Goal: Task Accomplishment & Management: Manage account settings

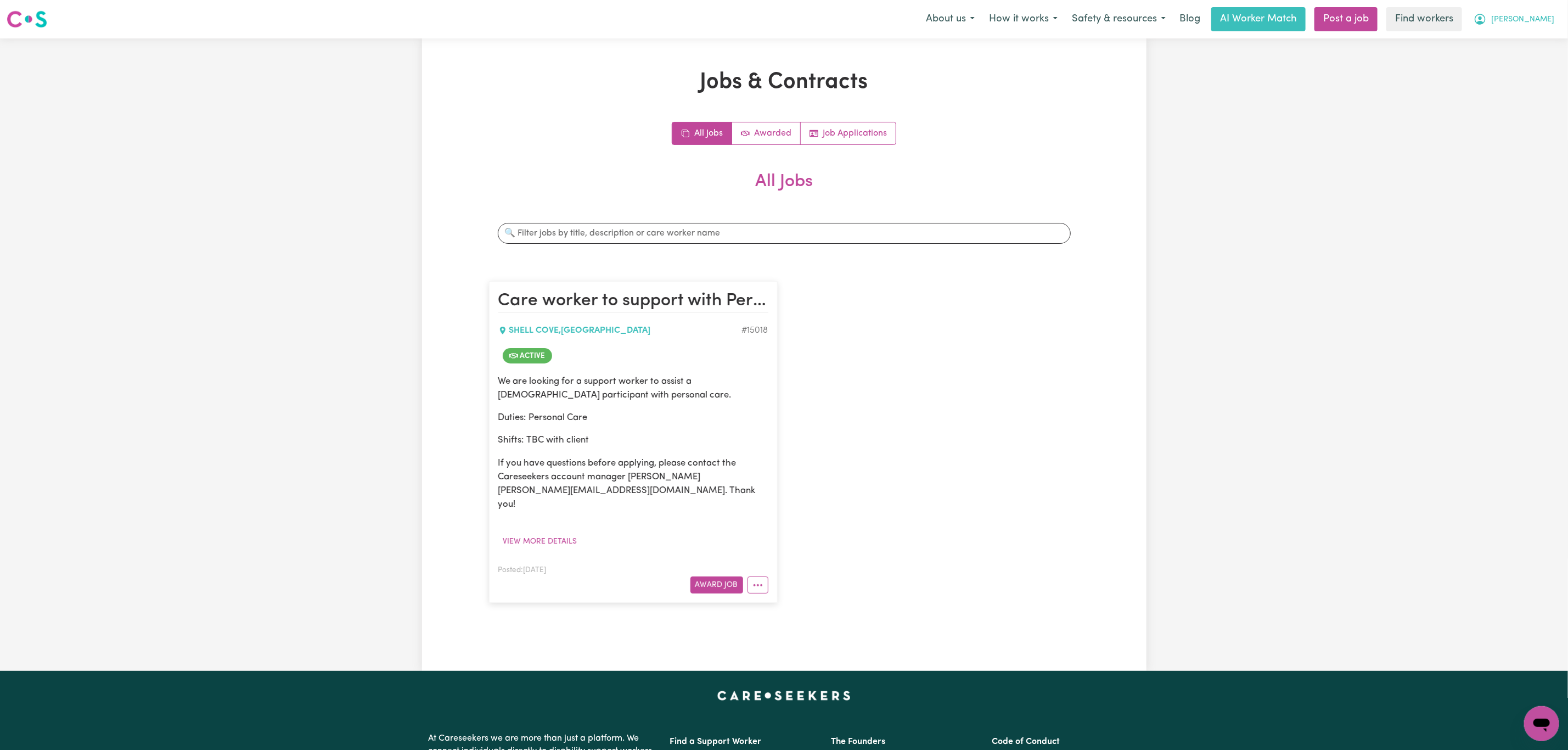
click at [1516, 20] on button "[PERSON_NAME]" at bounding box center [1515, 19] width 95 height 23
click at [1518, 42] on link "My Dashboard" at bounding box center [1517, 43] width 87 height 21
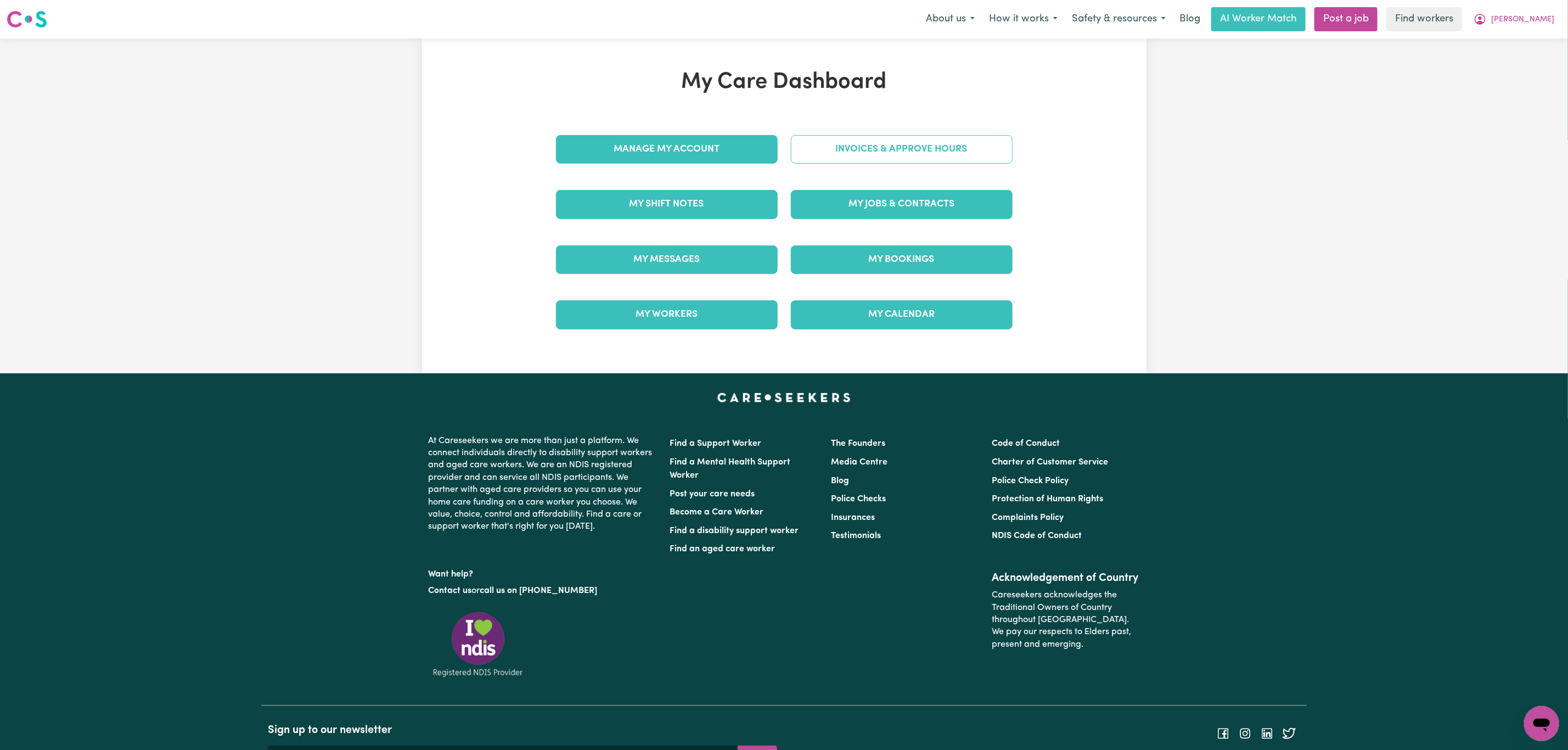
click at [860, 156] on link "Invoices & Approve Hours" at bounding box center [902, 150] width 221 height 29
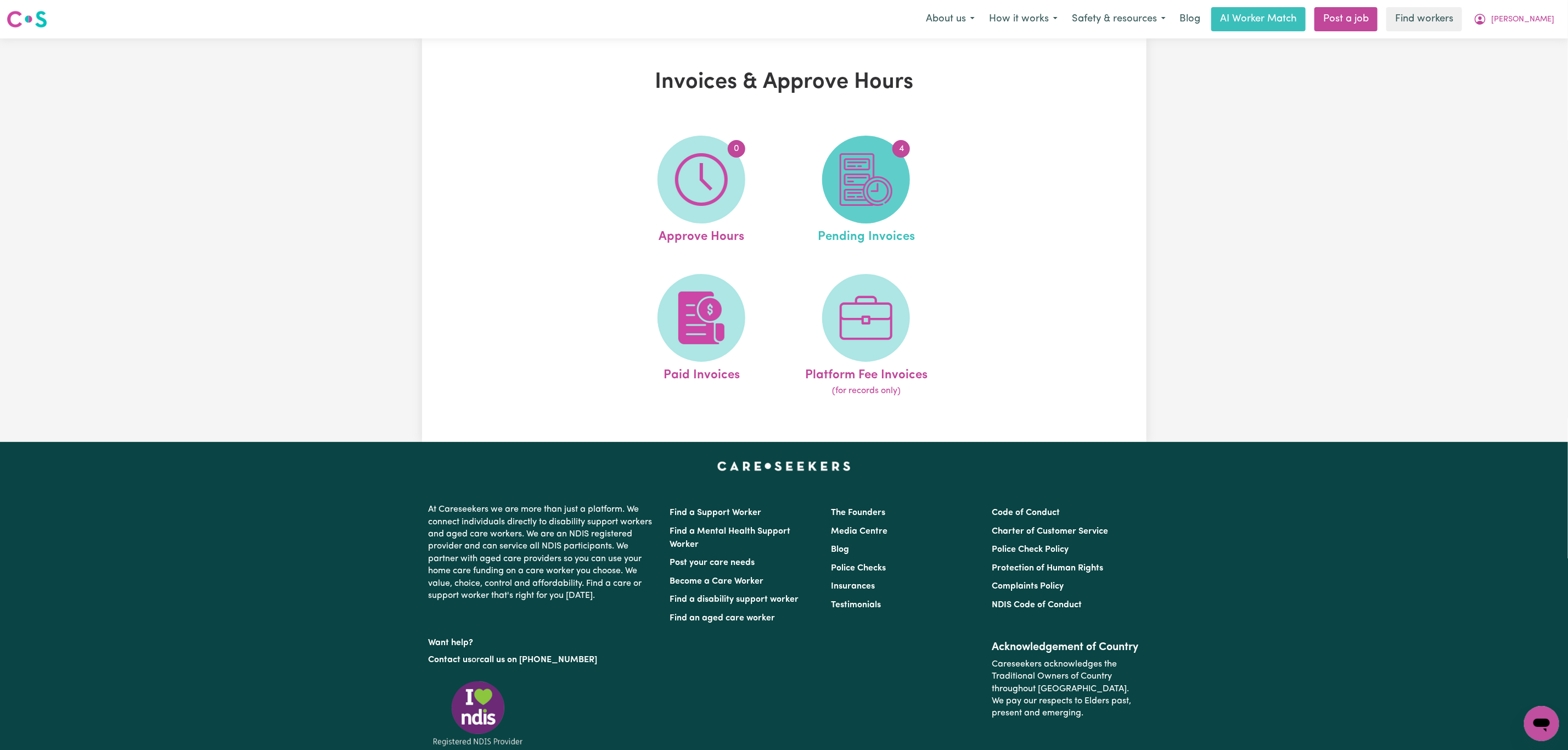
click at [845, 179] on img at bounding box center [866, 178] width 52 height 52
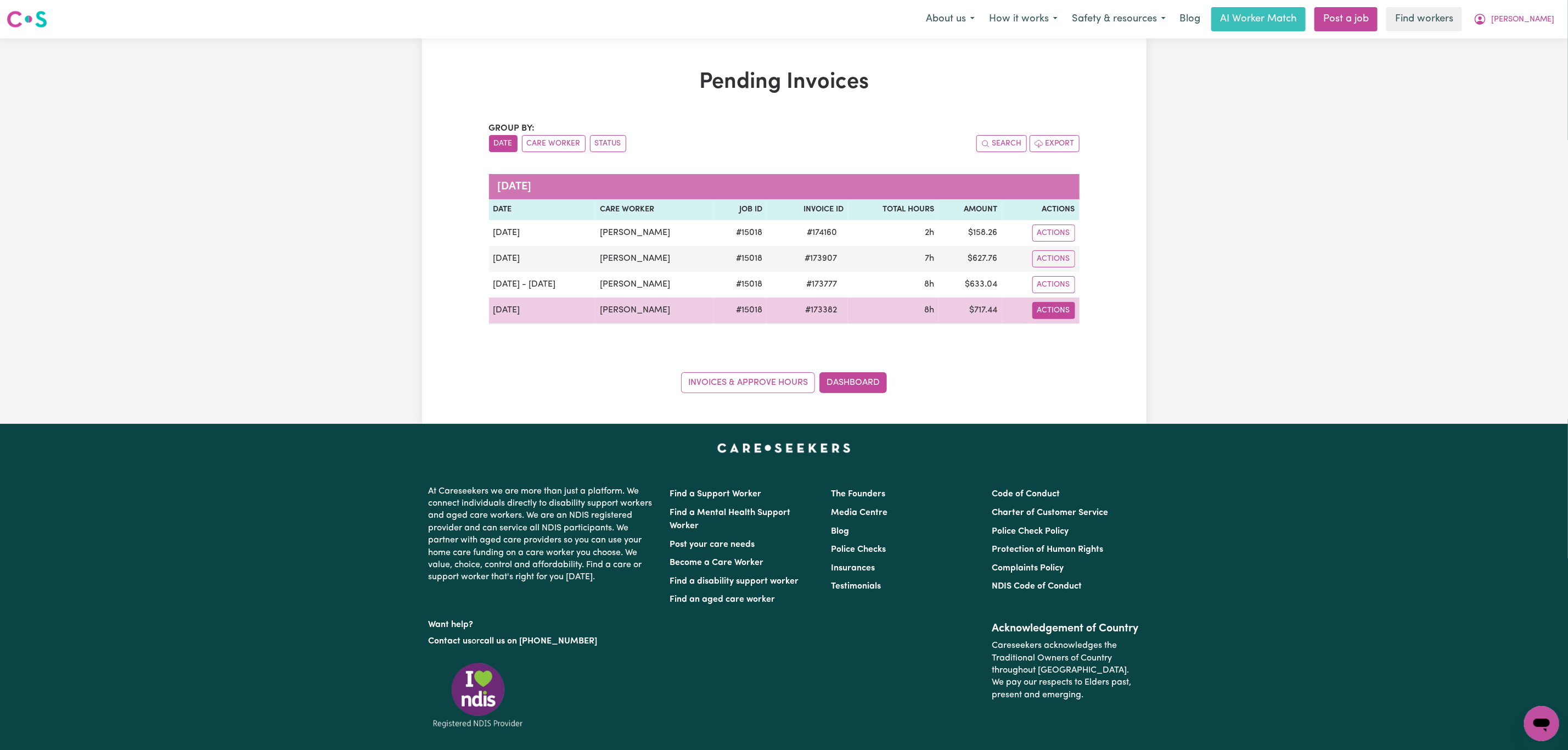
click at [1048, 311] on button "Actions" at bounding box center [1054, 310] width 43 height 17
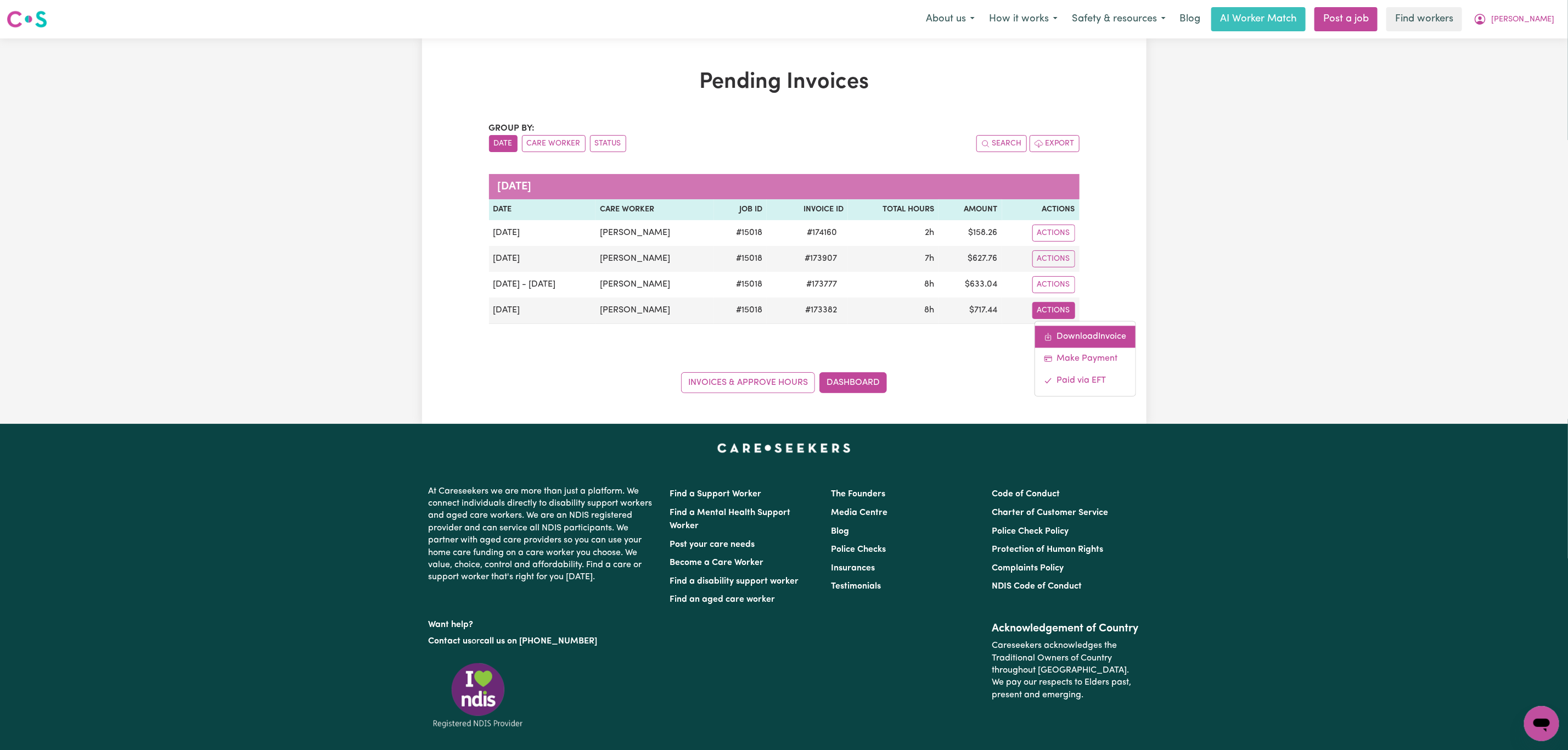
click at [1060, 335] on link "Download Invoice" at bounding box center [1085, 336] width 100 height 22
click at [749, 381] on link "Invoices & Approve Hours" at bounding box center [748, 383] width 134 height 21
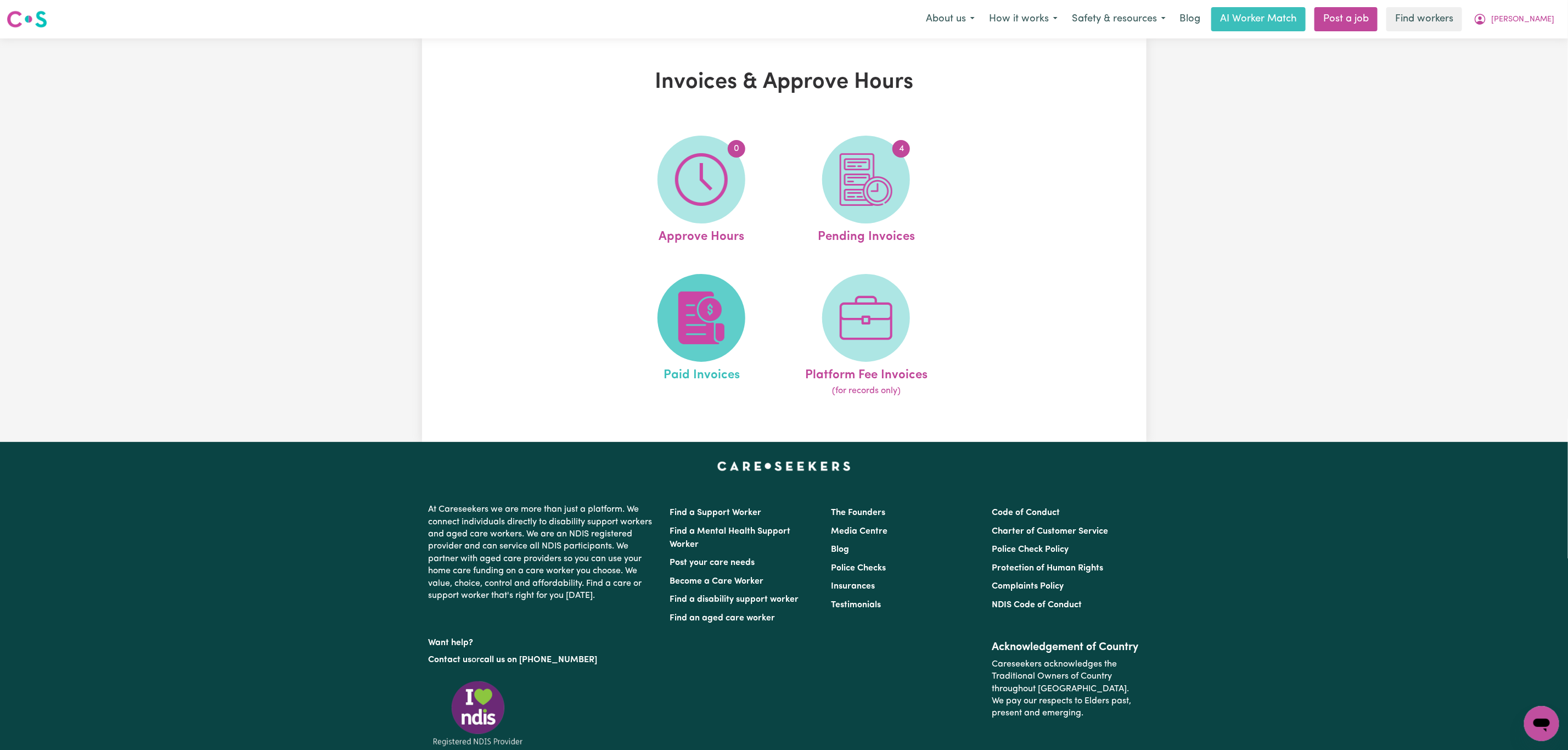
click at [676, 331] on img at bounding box center [701, 317] width 52 height 52
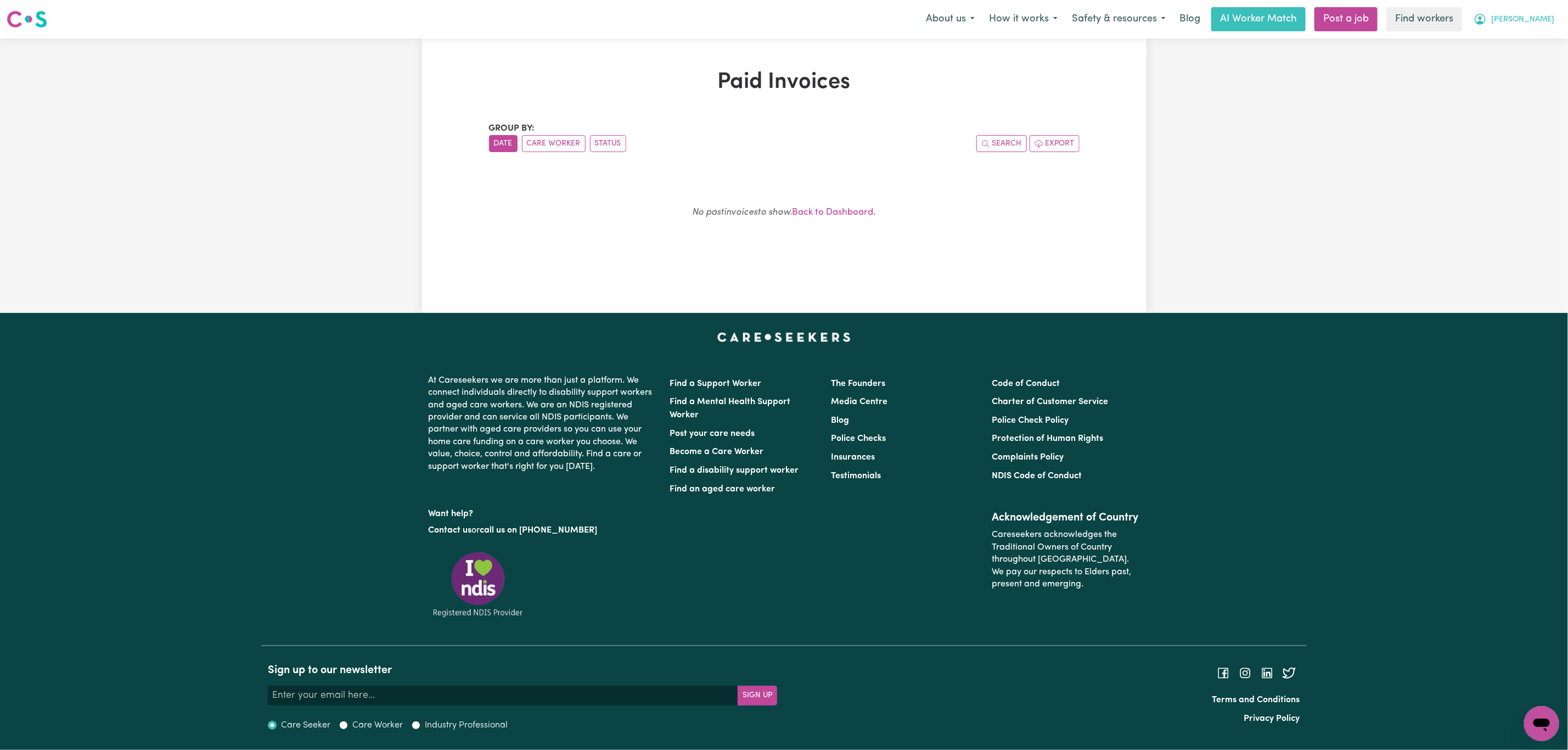
click at [1546, 17] on span "[PERSON_NAME]" at bounding box center [1523, 19] width 63 height 12
click at [1532, 38] on link "My Dashboard" at bounding box center [1517, 43] width 87 height 21
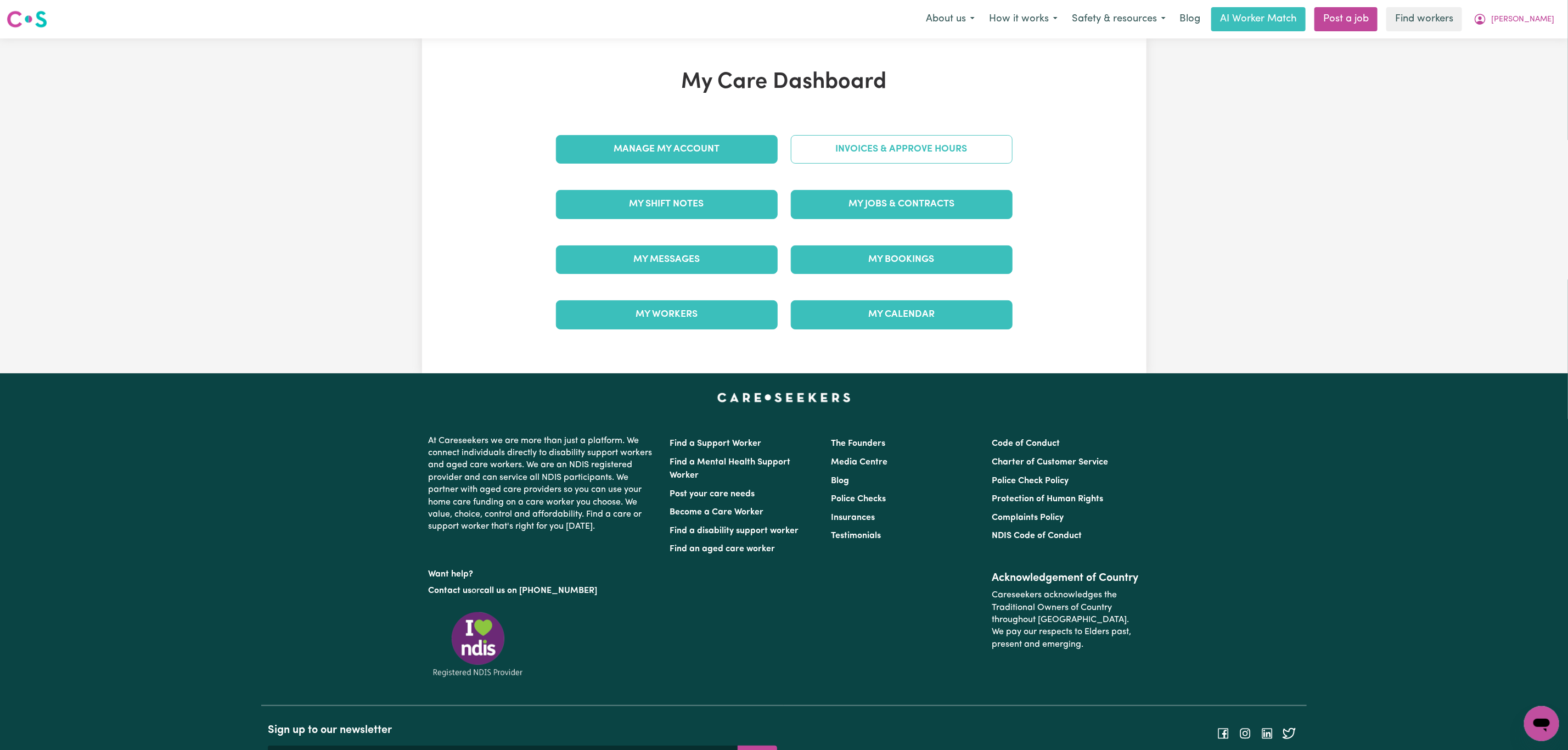
click at [899, 153] on link "Invoices & Approve Hours" at bounding box center [902, 150] width 221 height 29
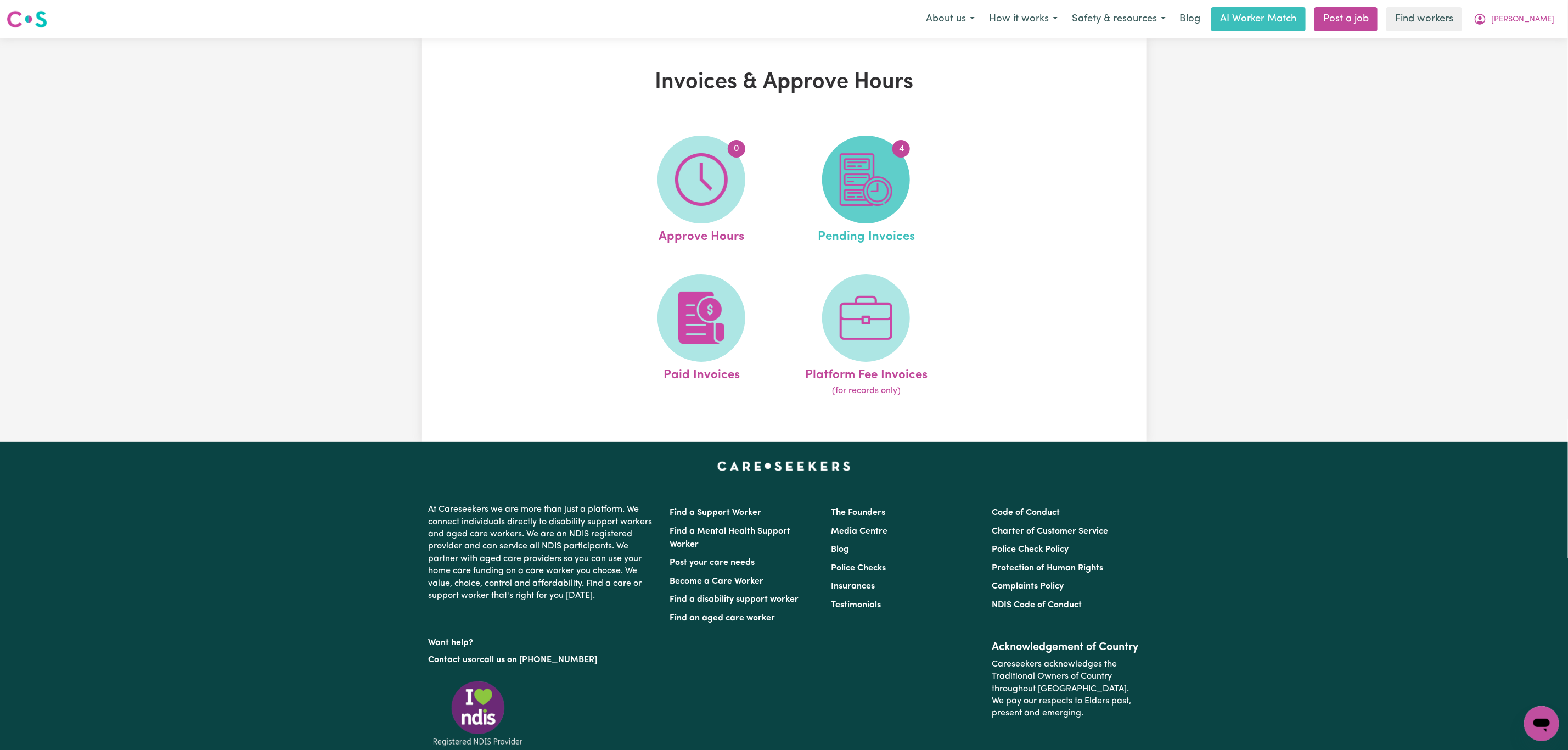
click at [880, 202] on img at bounding box center [866, 178] width 52 height 52
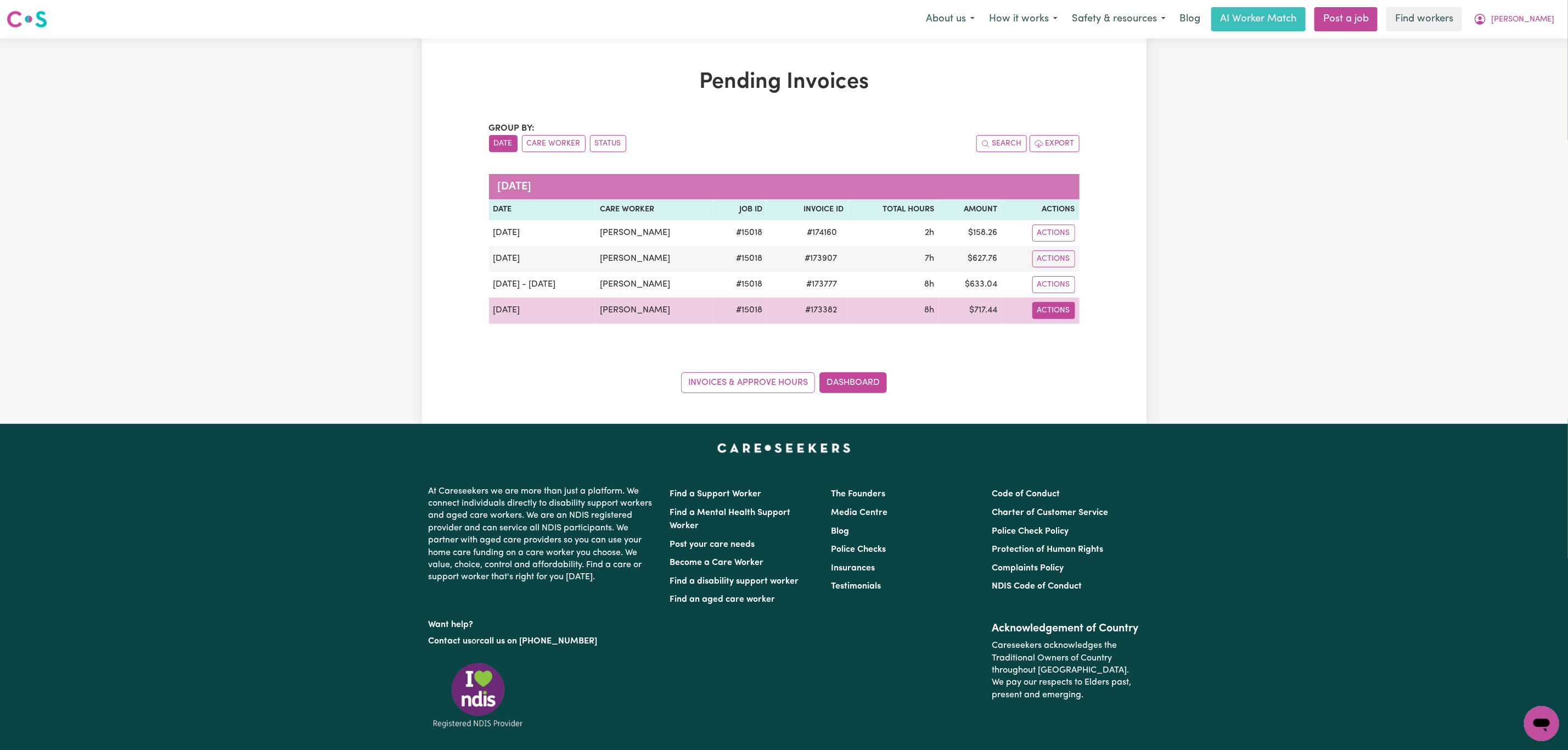
click at [1060, 315] on button "Actions" at bounding box center [1054, 310] width 43 height 17
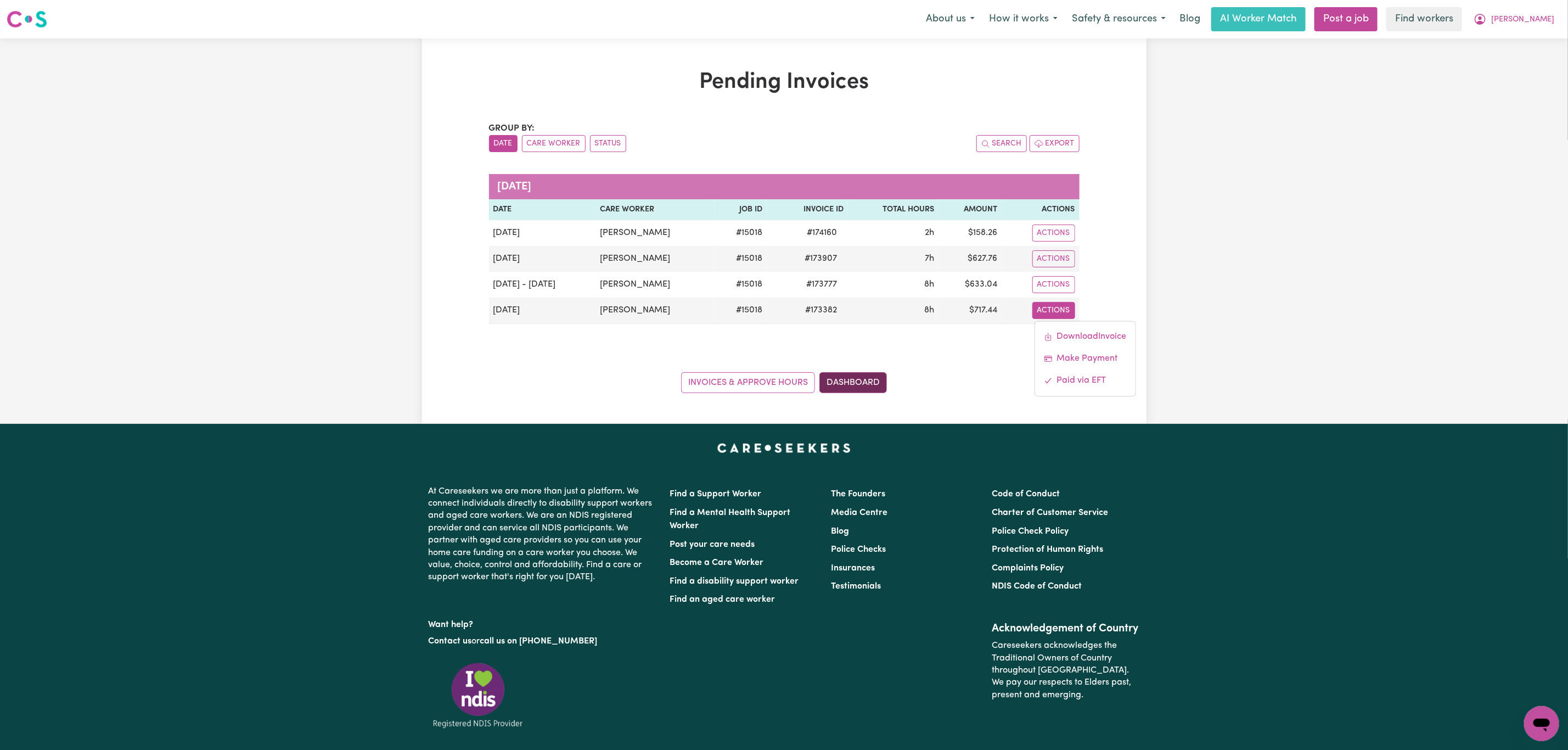
click at [837, 382] on link "Dashboard" at bounding box center [853, 383] width 68 height 21
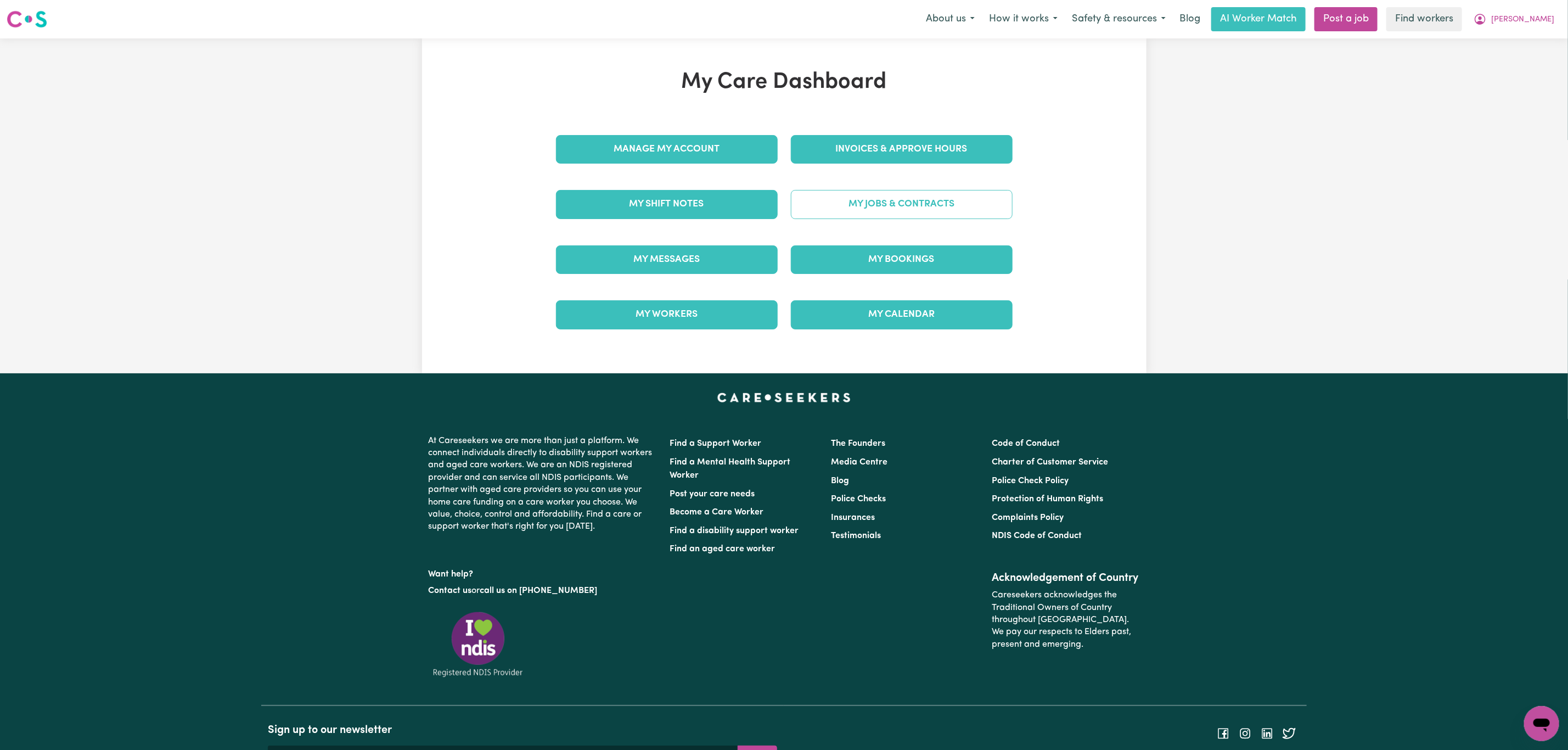
click at [932, 198] on link "My Jobs & Contracts" at bounding box center [902, 204] width 221 height 29
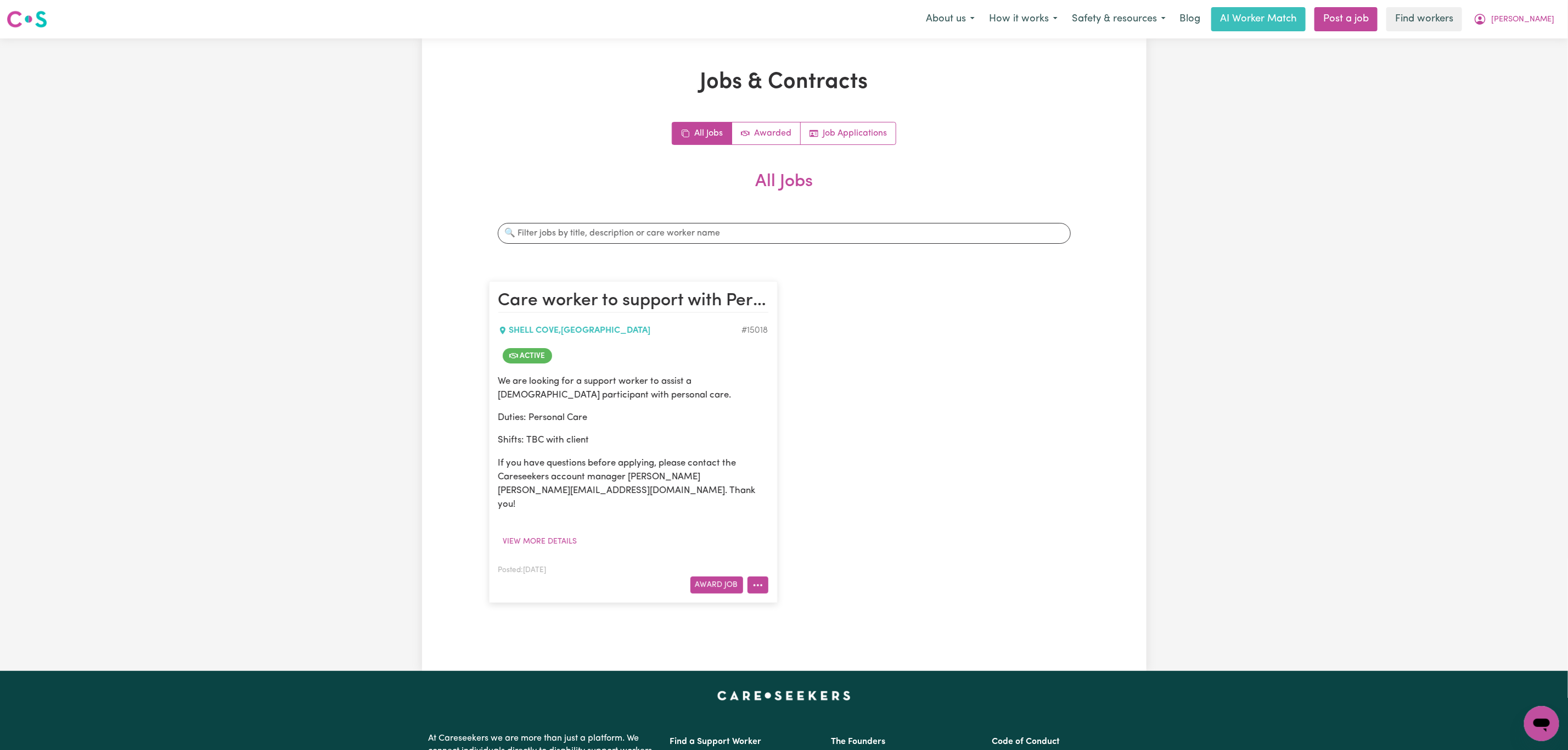
click at [755, 579] on icon "More options" at bounding box center [759, 585] width 11 height 11
click at [801, 688] on link "Edit Job" at bounding box center [801, 698] width 107 height 22
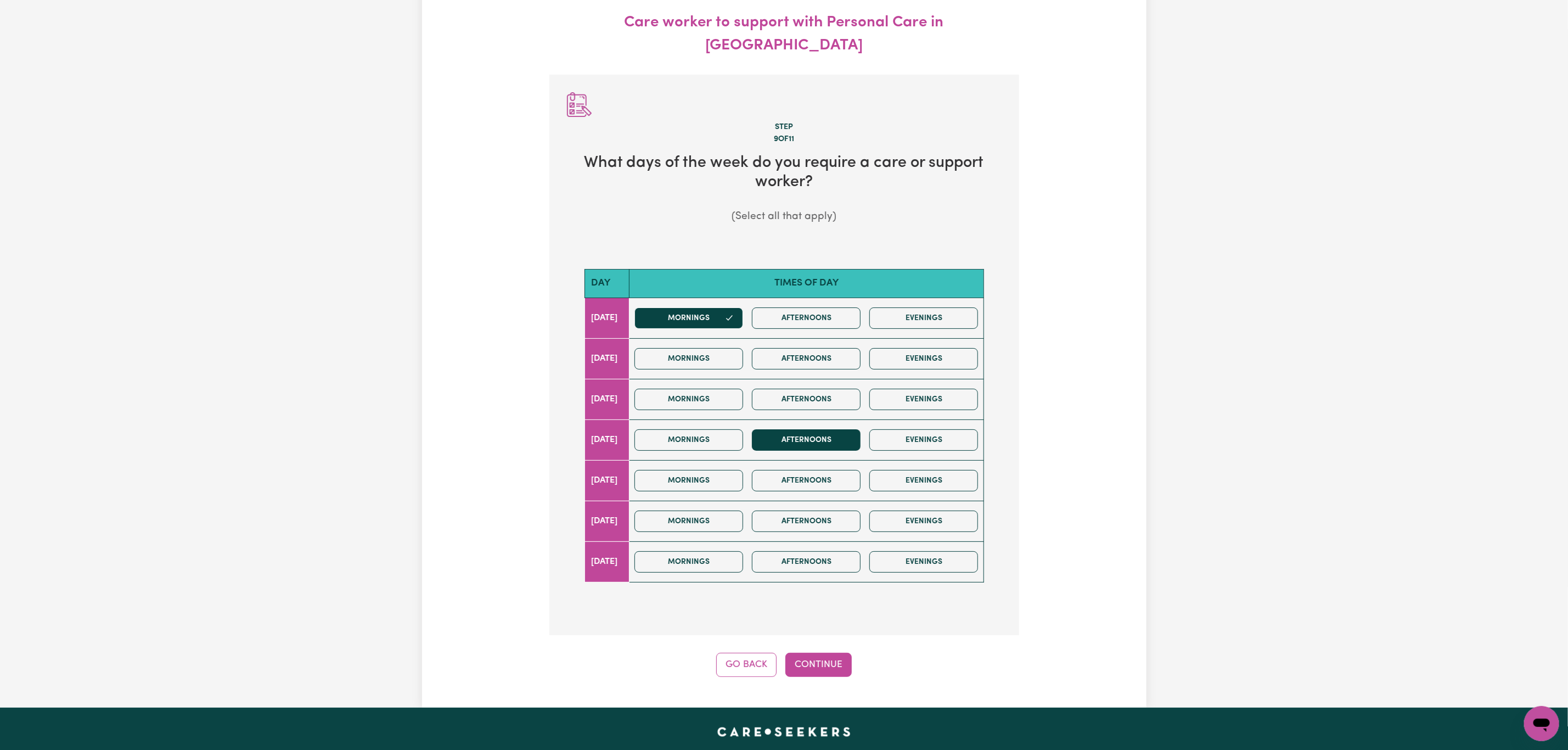
scroll to position [122, 0]
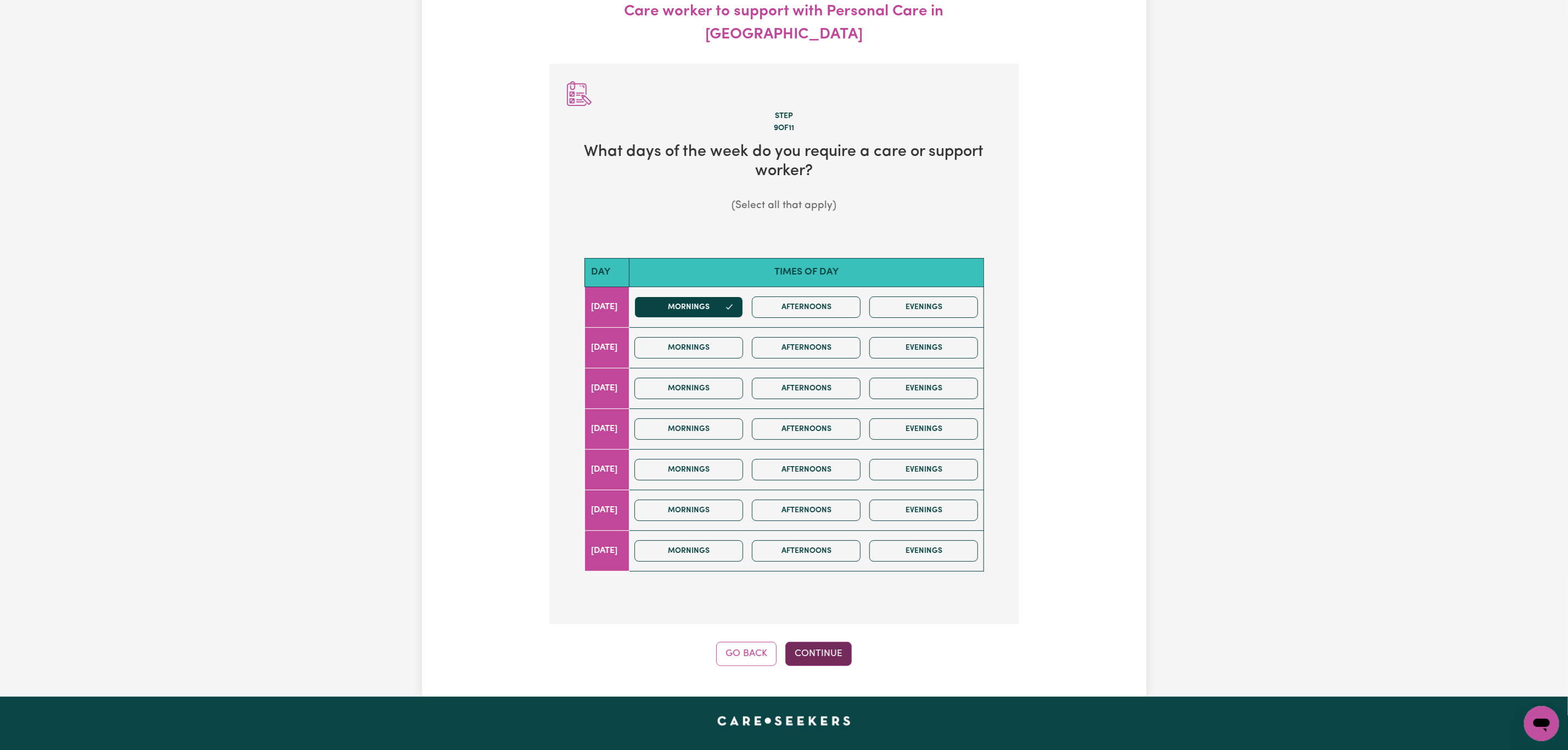
click at [824, 641] on button "Continue" at bounding box center [819, 653] width 67 height 24
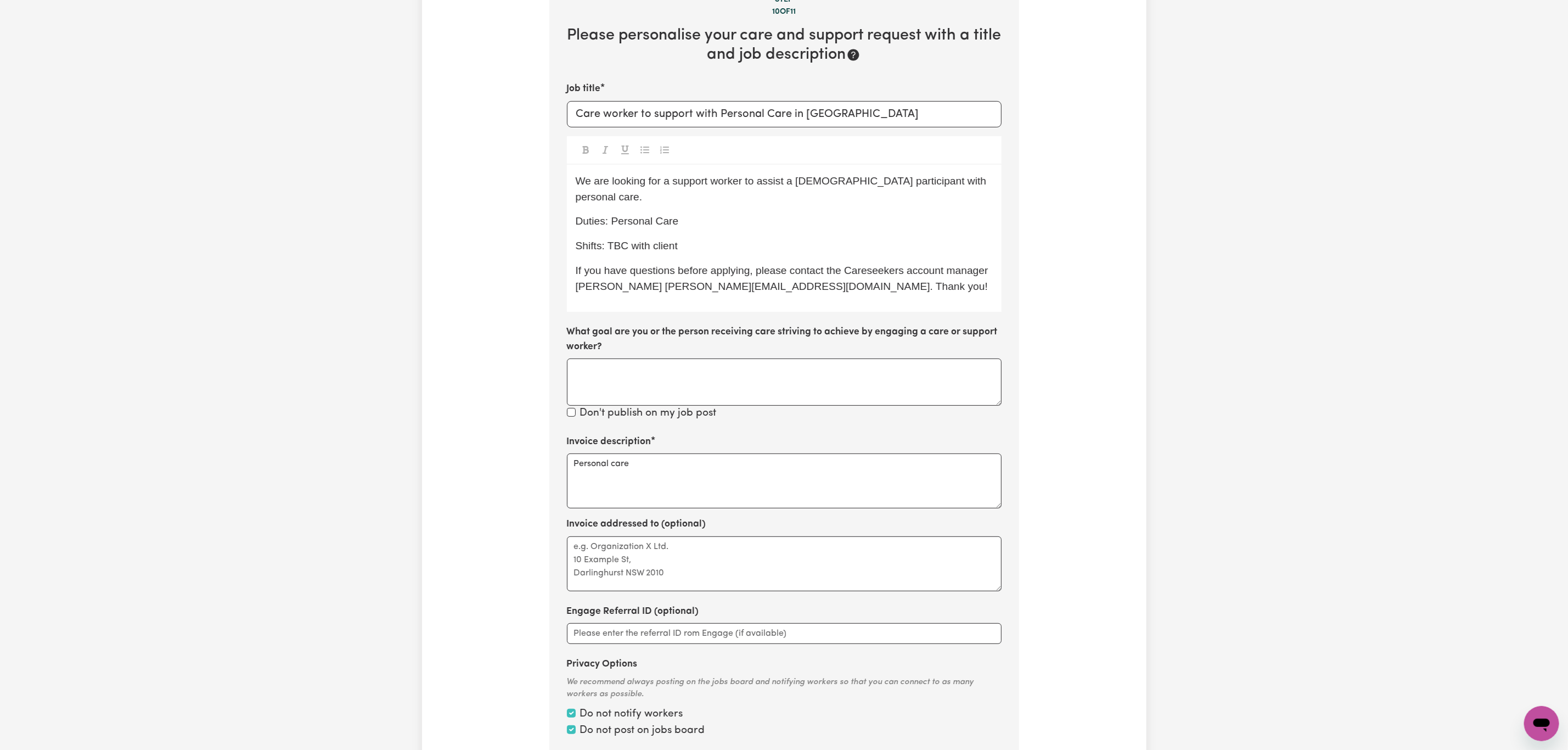
scroll to position [326, 0]
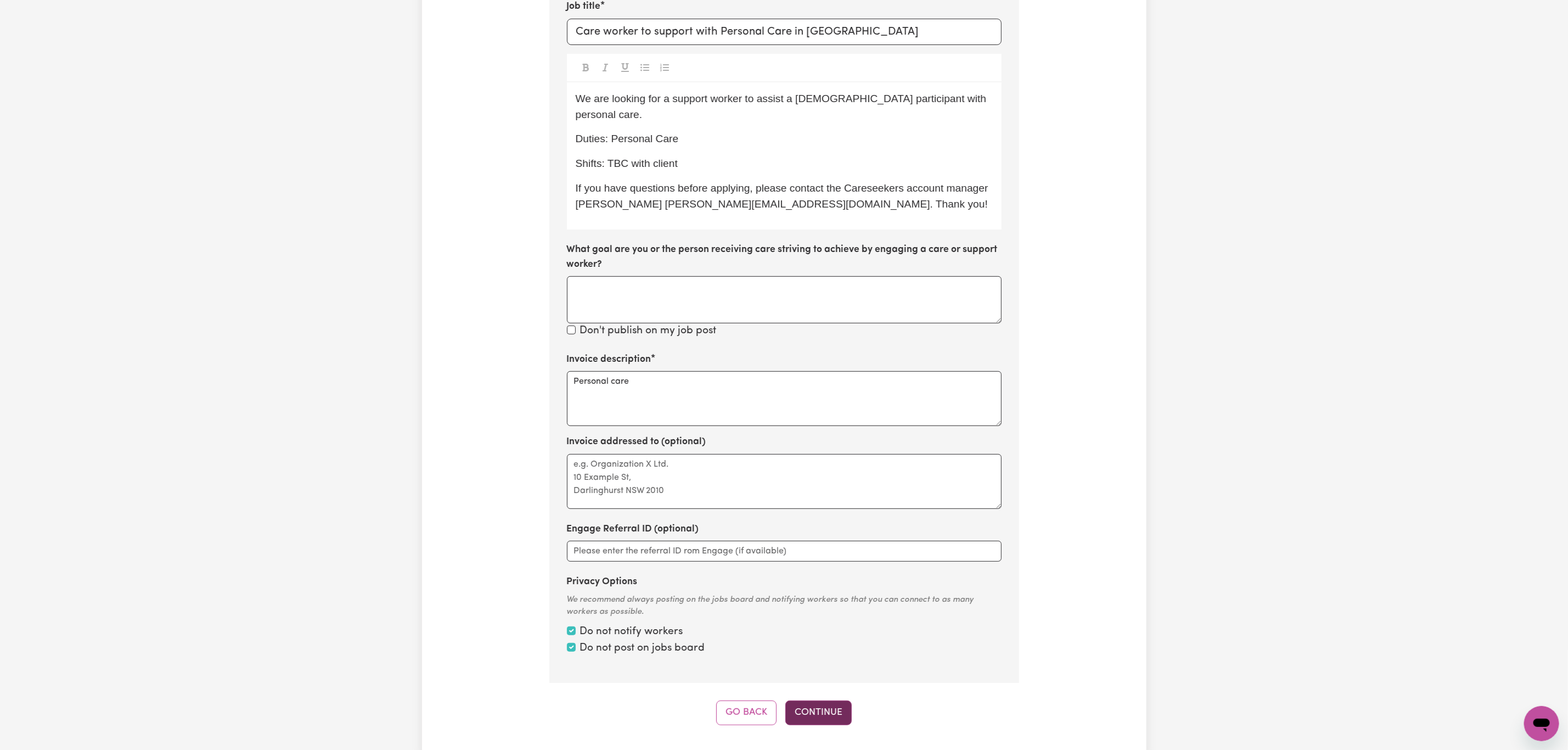
click at [828, 700] on button "Continue" at bounding box center [819, 712] width 67 height 24
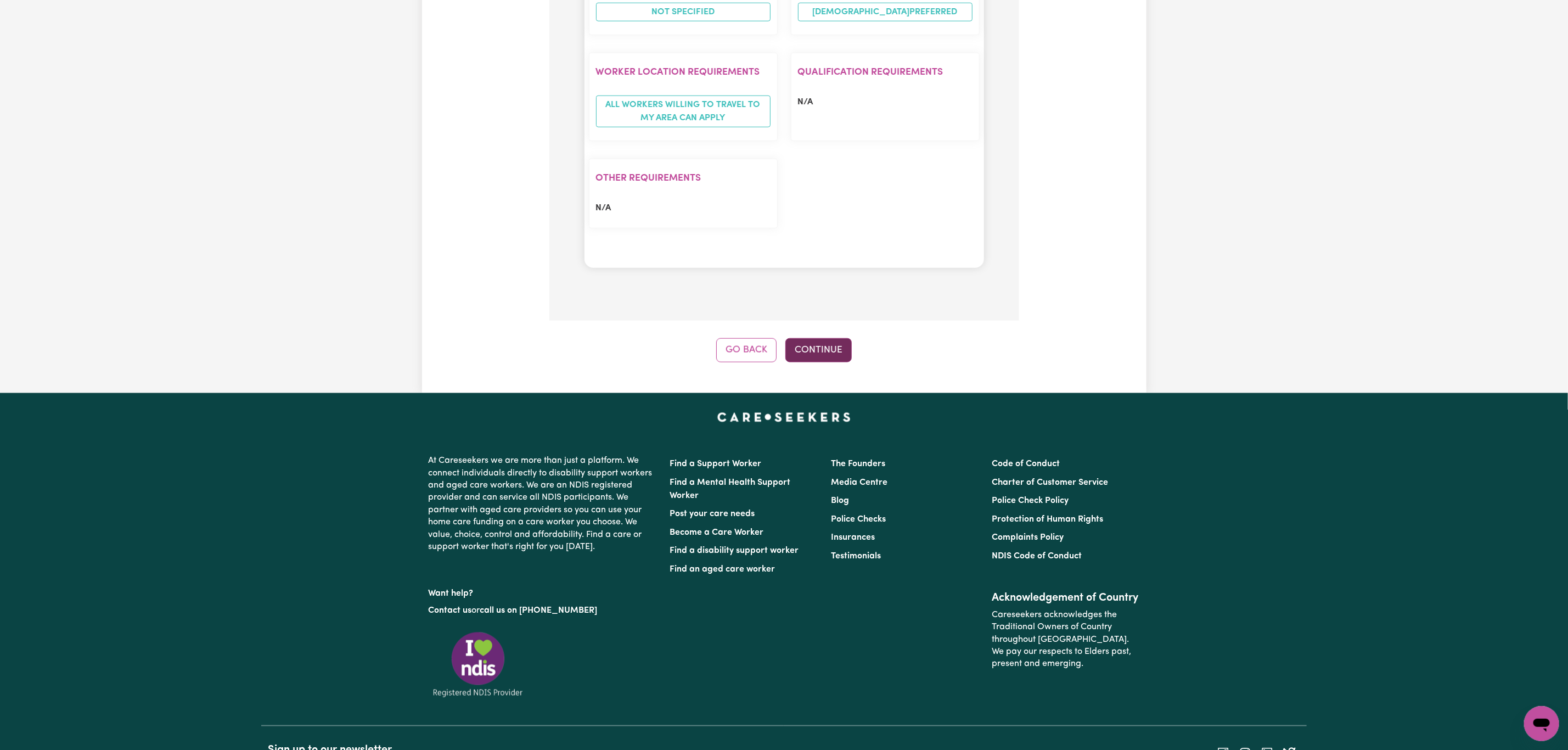
click at [821, 338] on button "Continue" at bounding box center [819, 349] width 67 height 24
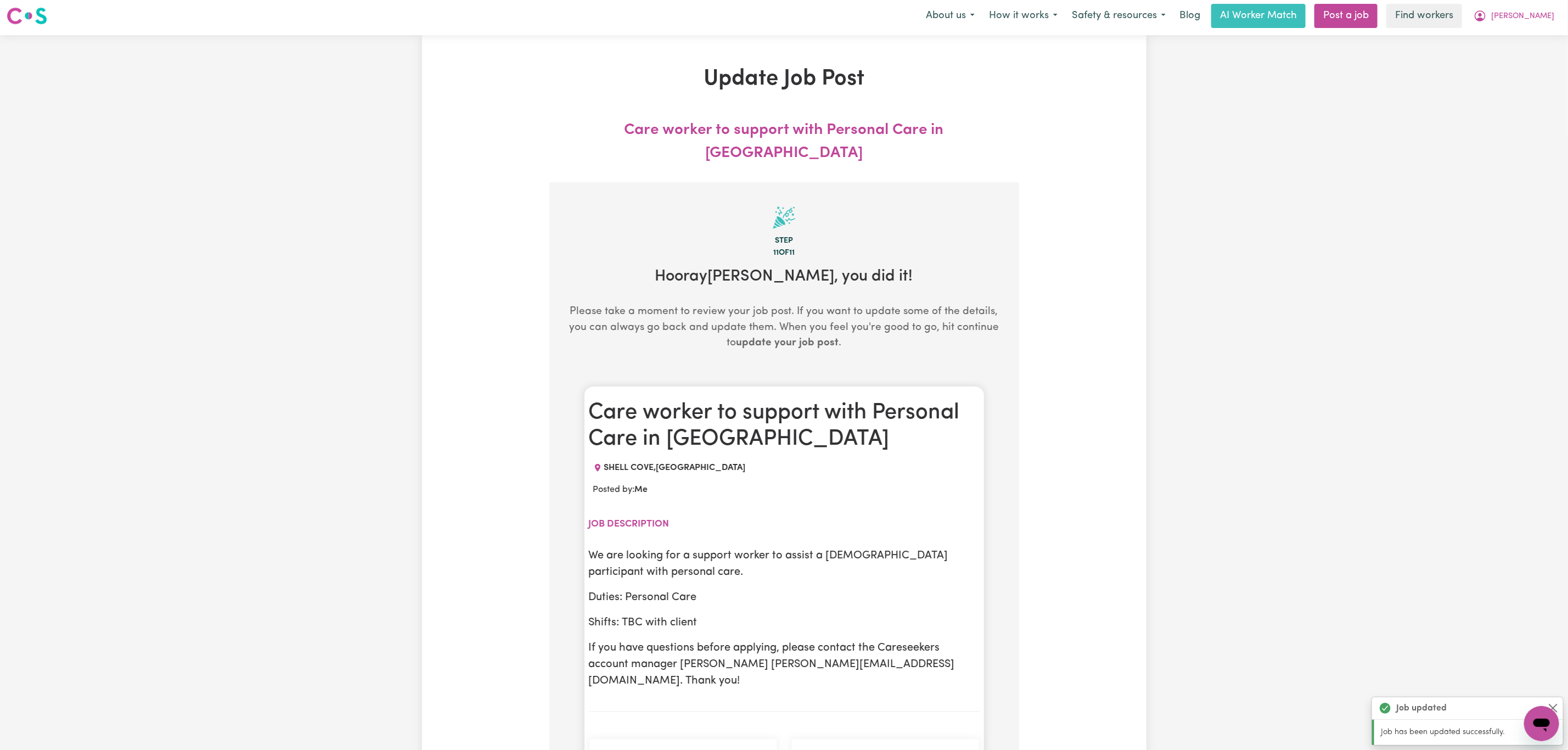
scroll to position [0, 0]
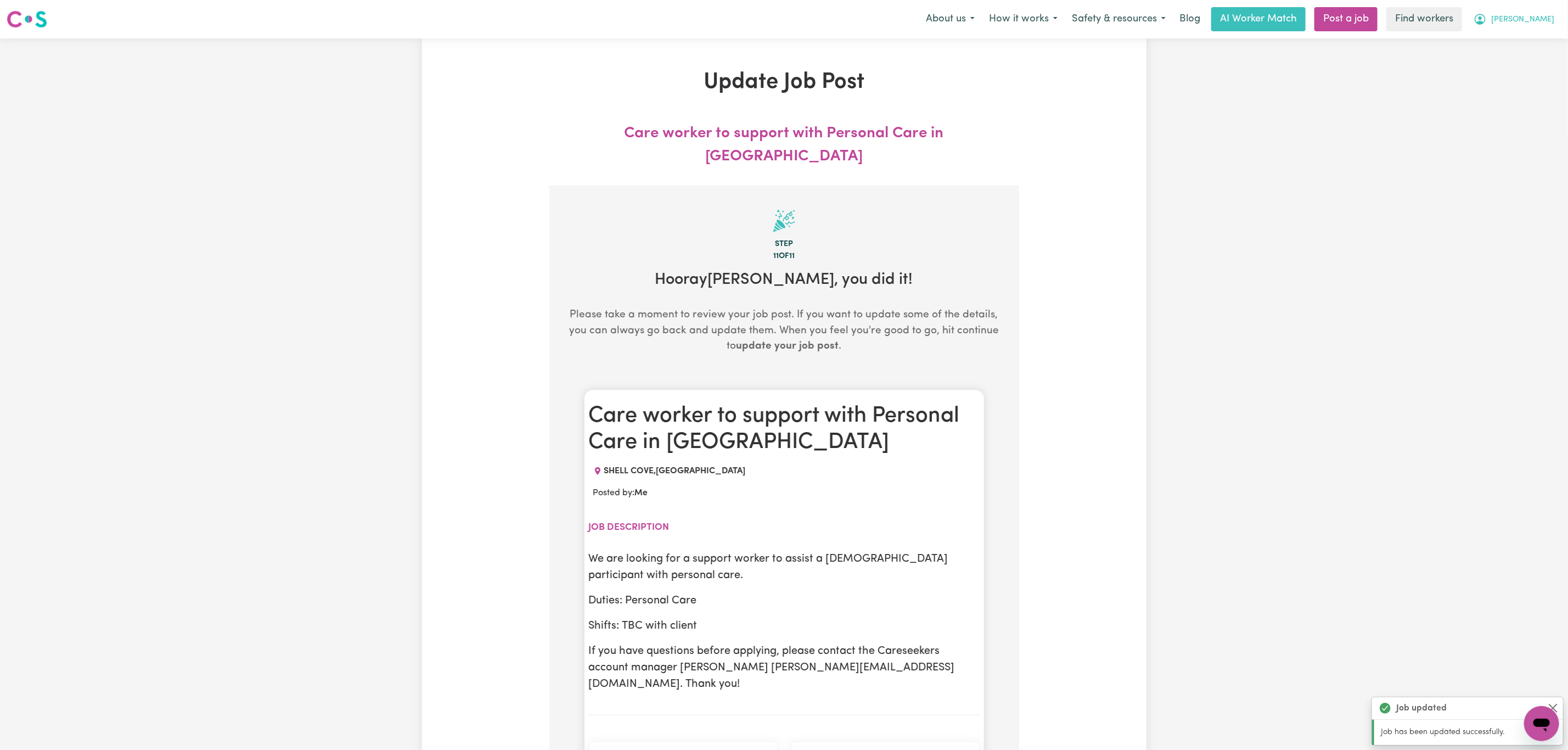
click at [1535, 23] on span "[PERSON_NAME]" at bounding box center [1523, 19] width 63 height 12
click at [1513, 45] on link "My Dashboard" at bounding box center [1517, 43] width 87 height 21
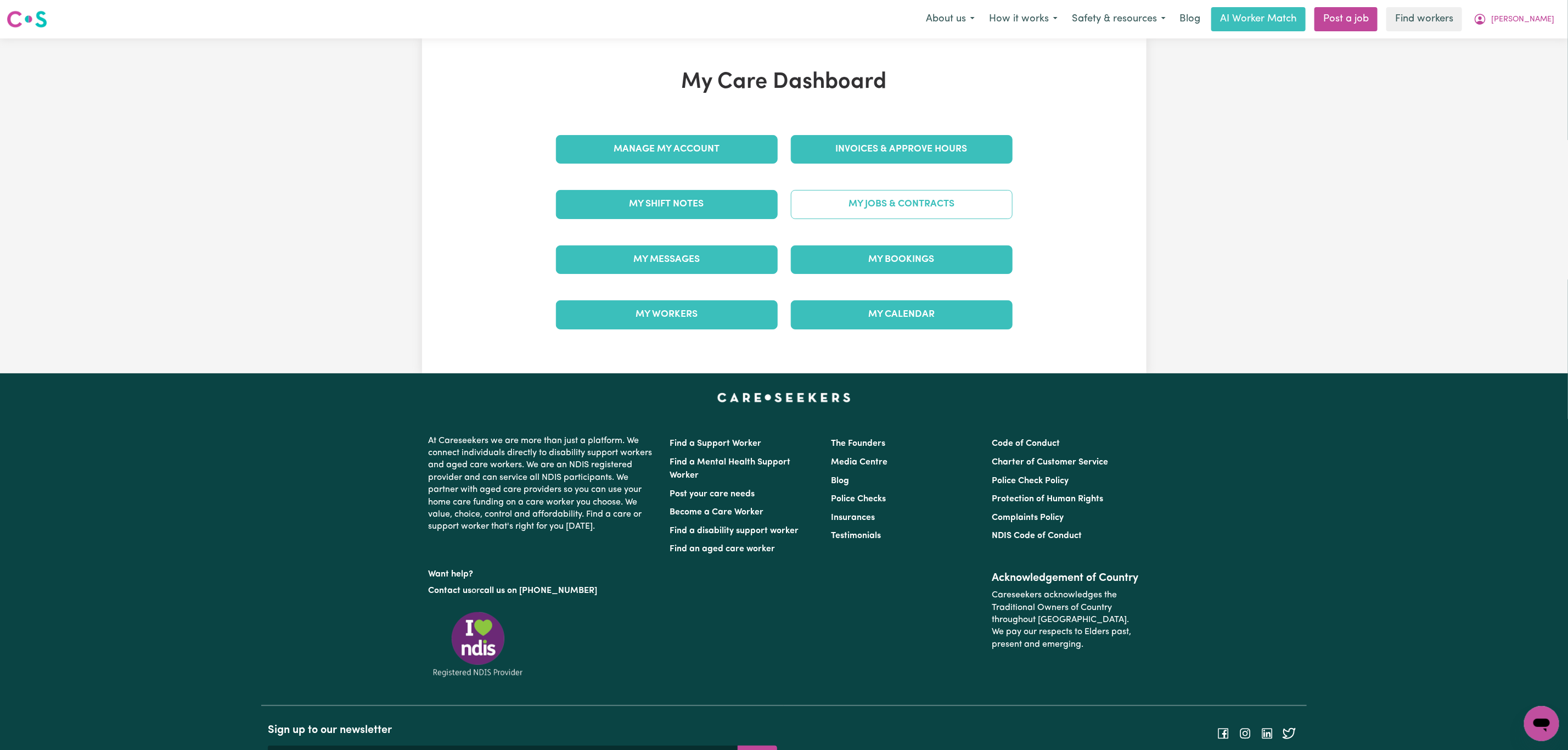
click at [855, 205] on link "My Jobs & Contracts" at bounding box center [902, 204] width 221 height 29
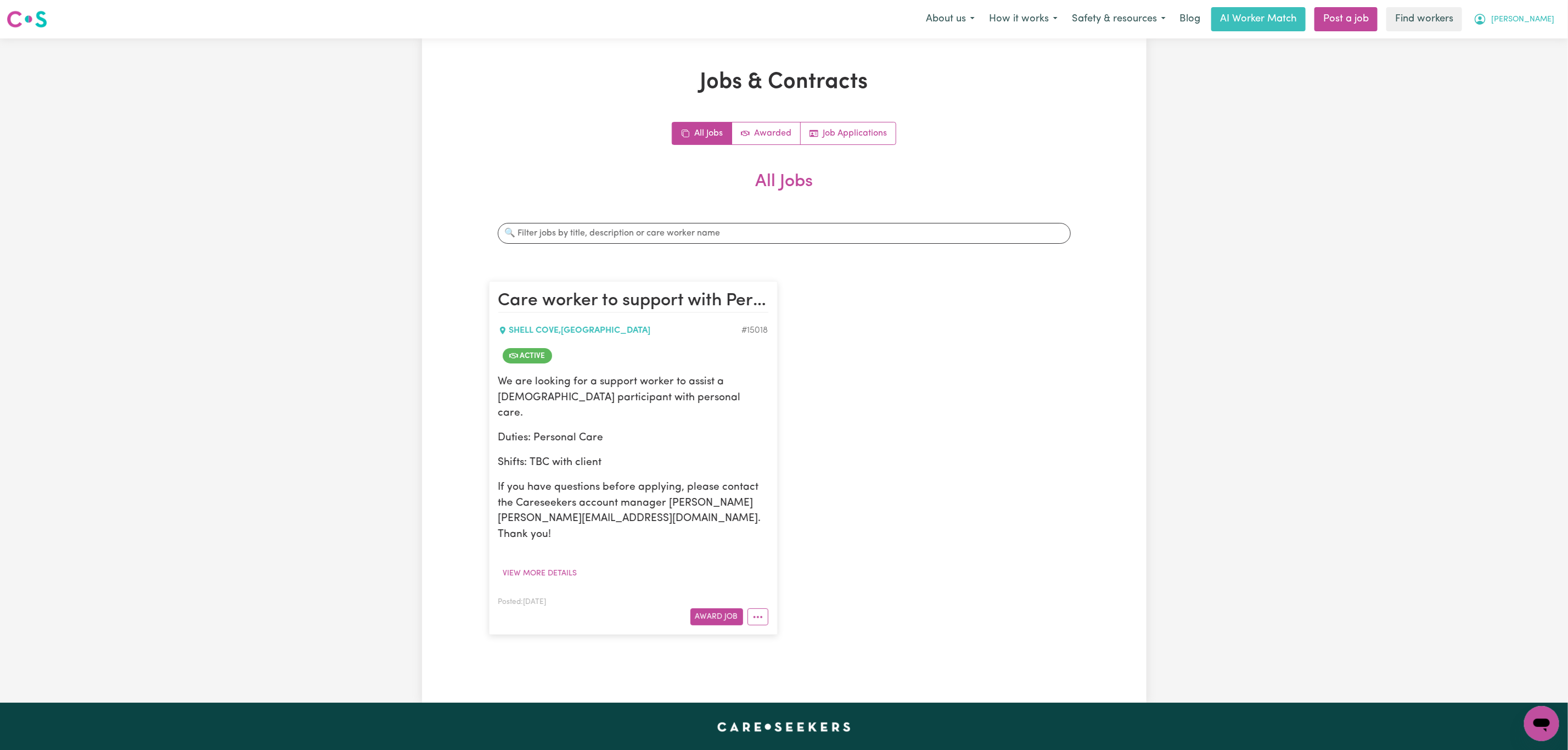
click at [1550, 15] on button "[PERSON_NAME]" at bounding box center [1515, 19] width 95 height 23
click at [1506, 46] on link "My Dashboard" at bounding box center [1517, 43] width 87 height 21
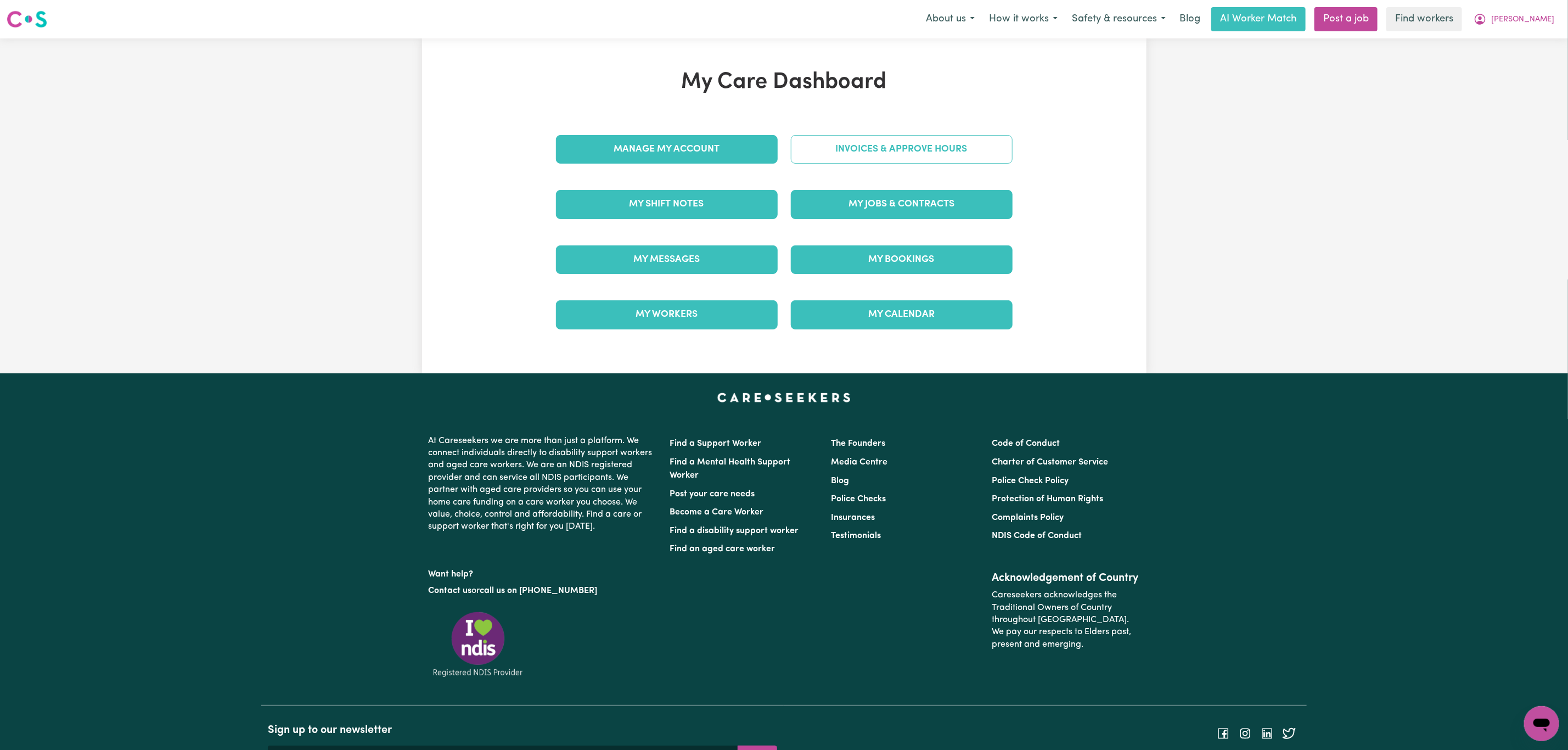
click at [856, 152] on link "Invoices & Approve Hours" at bounding box center [902, 150] width 221 height 29
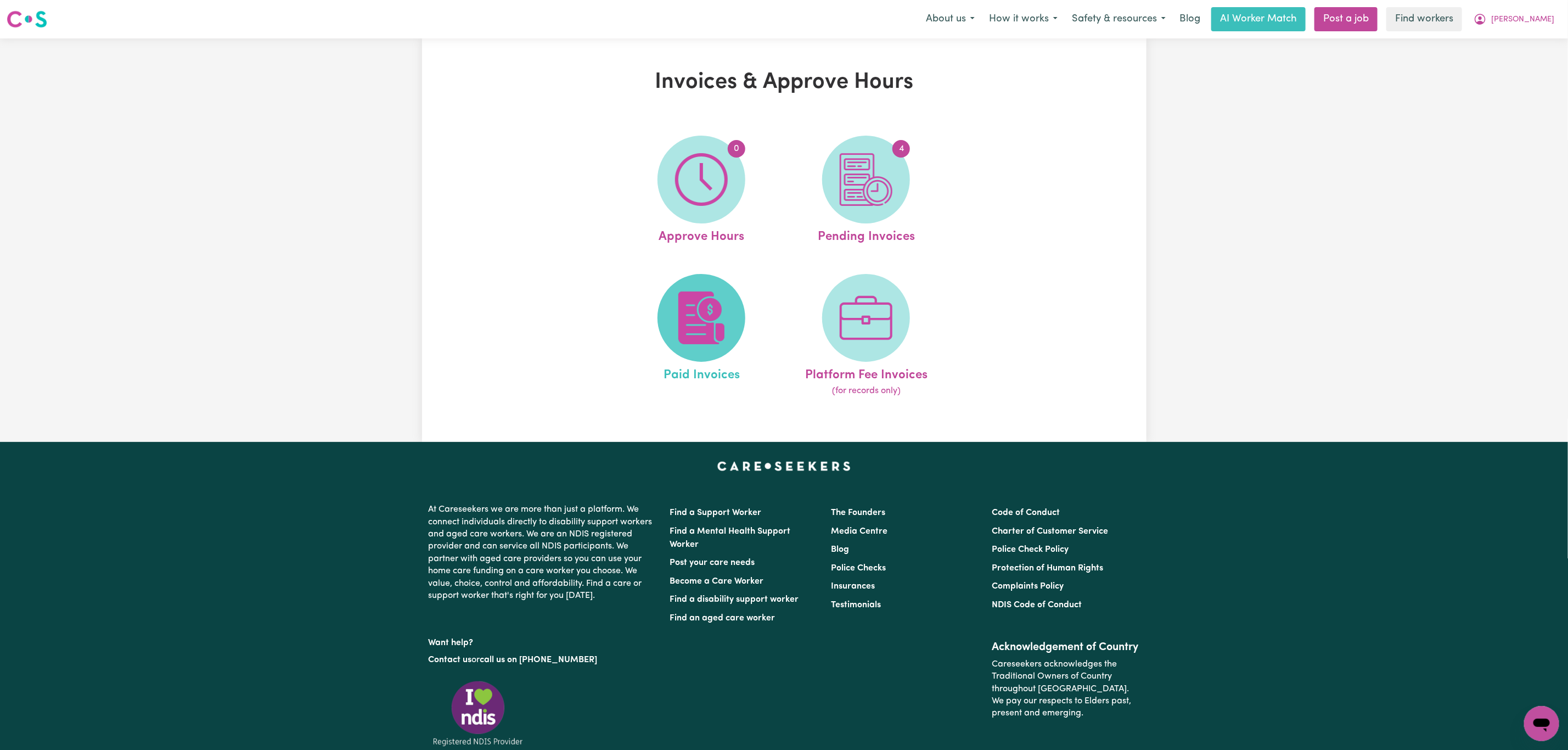
click at [699, 280] on span at bounding box center [701, 318] width 88 height 88
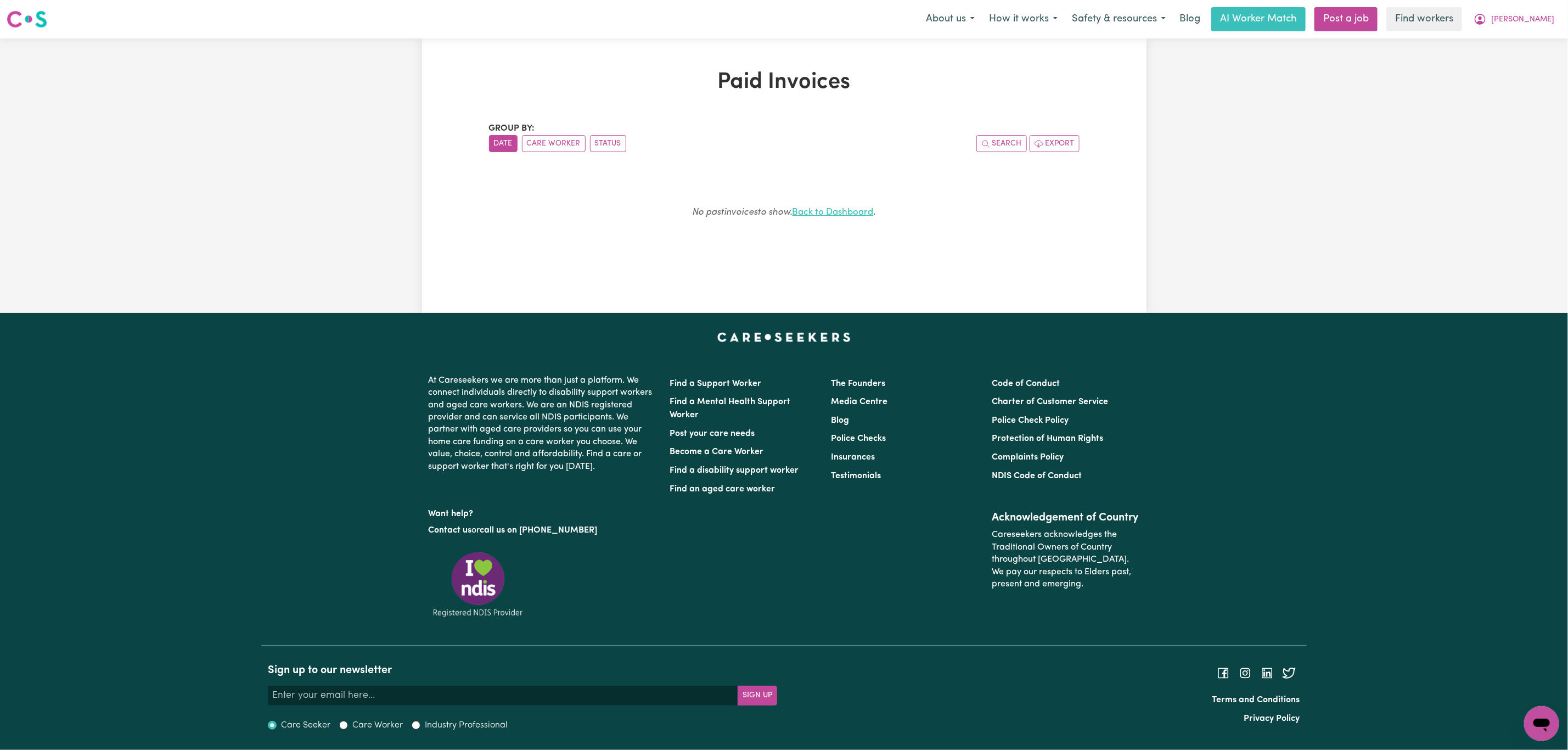
click at [844, 211] on link "Back to Dashboard" at bounding box center [833, 212] width 81 height 10
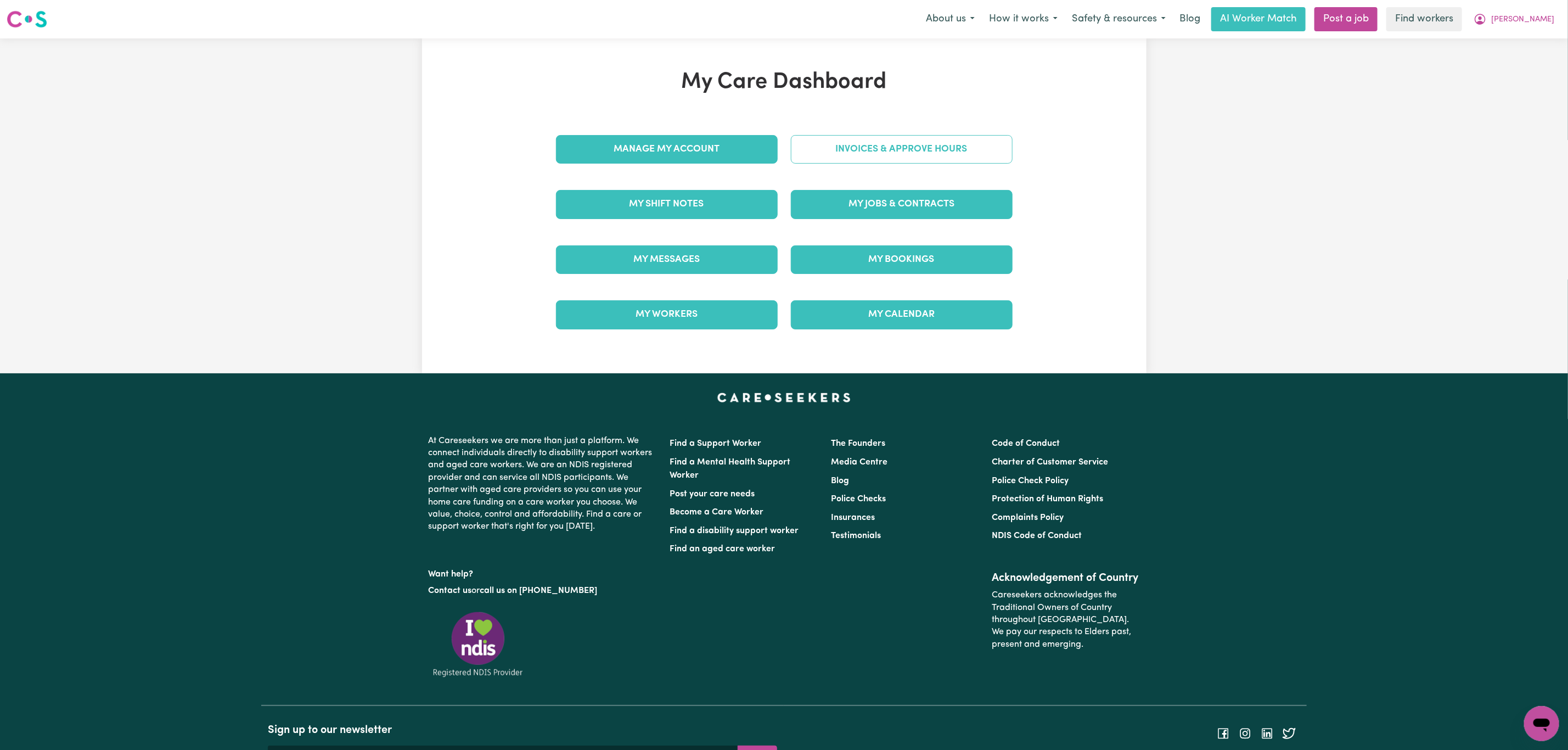
click at [847, 148] on link "Invoices & Approve Hours" at bounding box center [902, 150] width 221 height 29
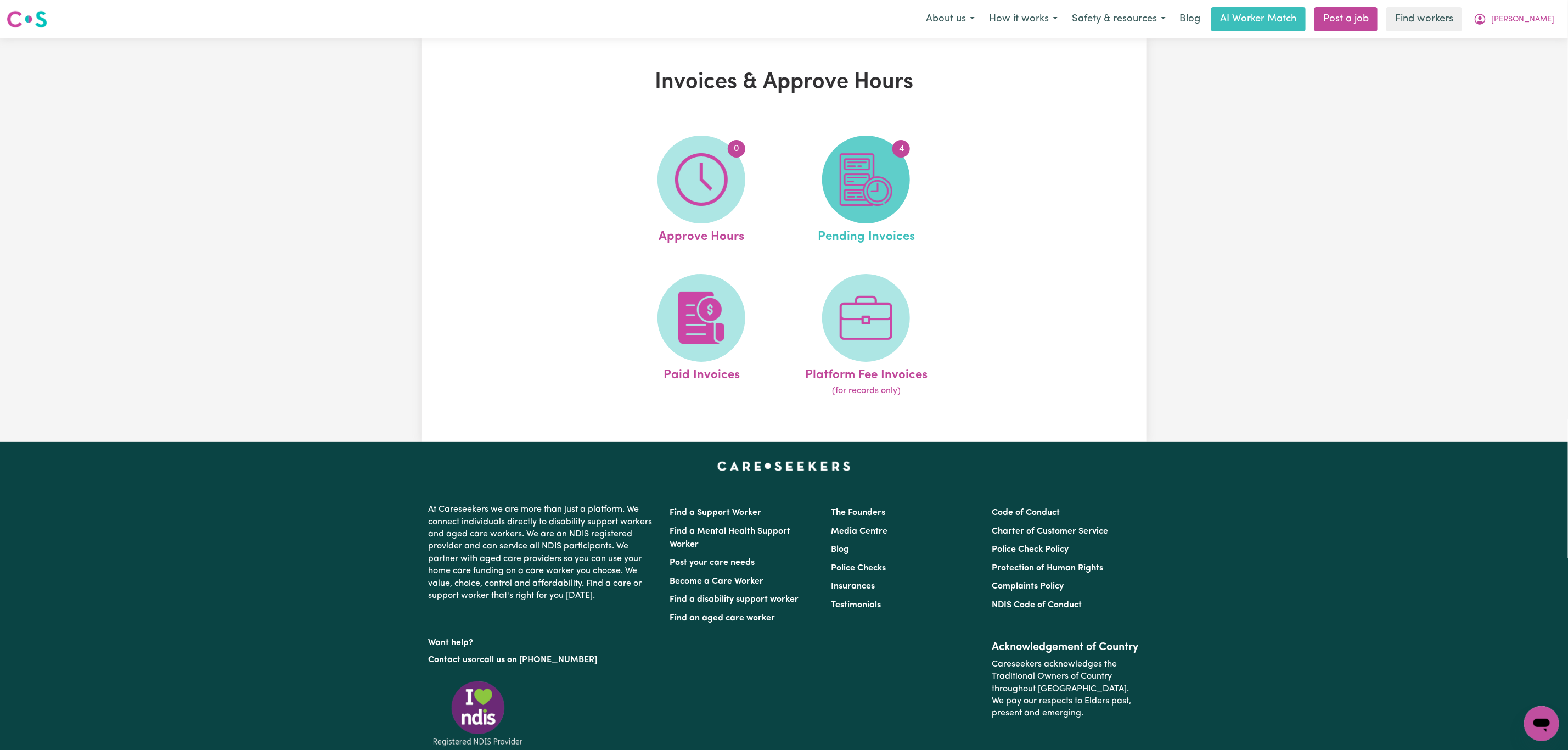
click at [876, 147] on span "4" at bounding box center [867, 179] width 88 height 88
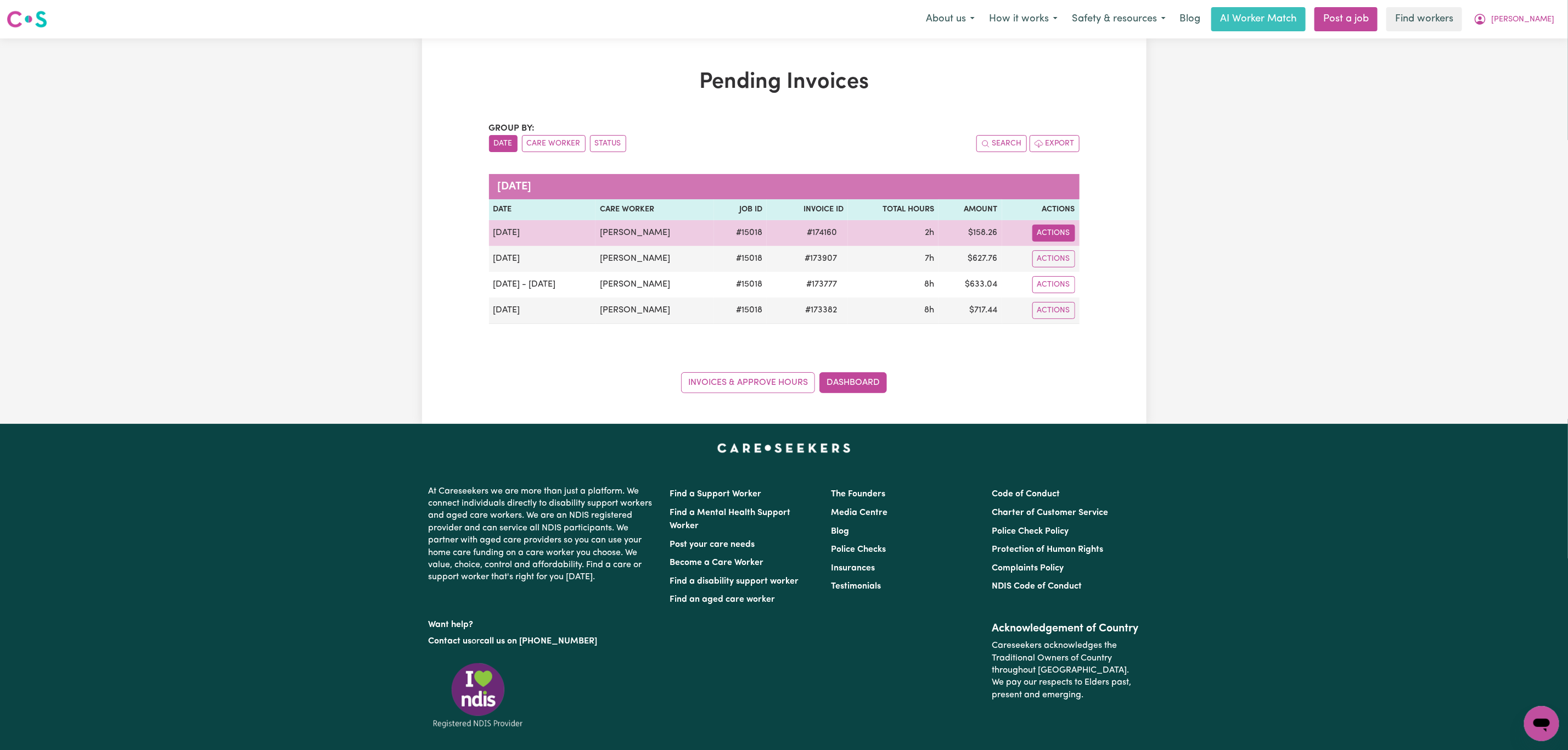
click at [1051, 235] on button "Actions" at bounding box center [1054, 233] width 43 height 17
click at [1054, 261] on link "Download Invoice" at bounding box center [1085, 259] width 100 height 22
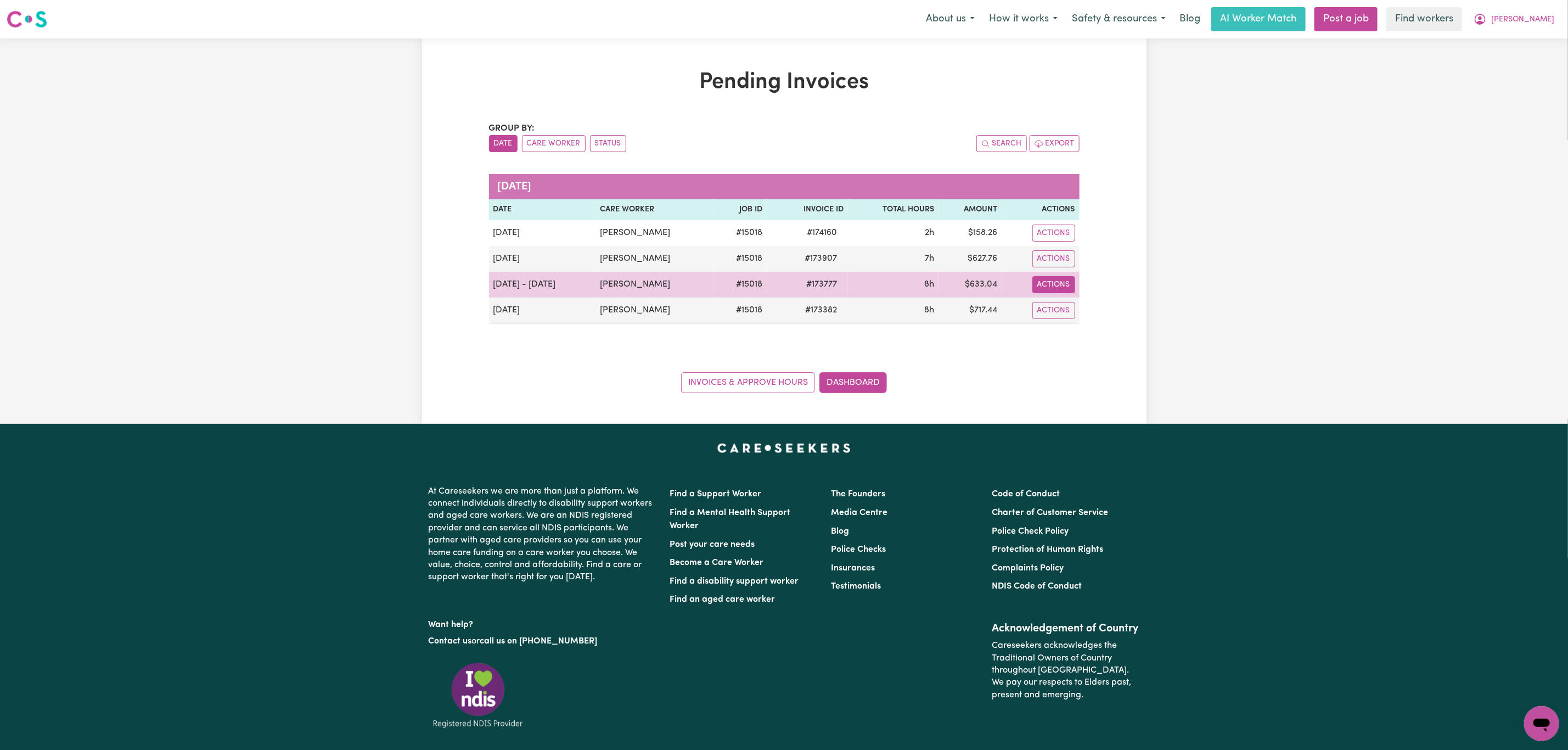
click at [1055, 287] on button "Actions" at bounding box center [1054, 284] width 43 height 17
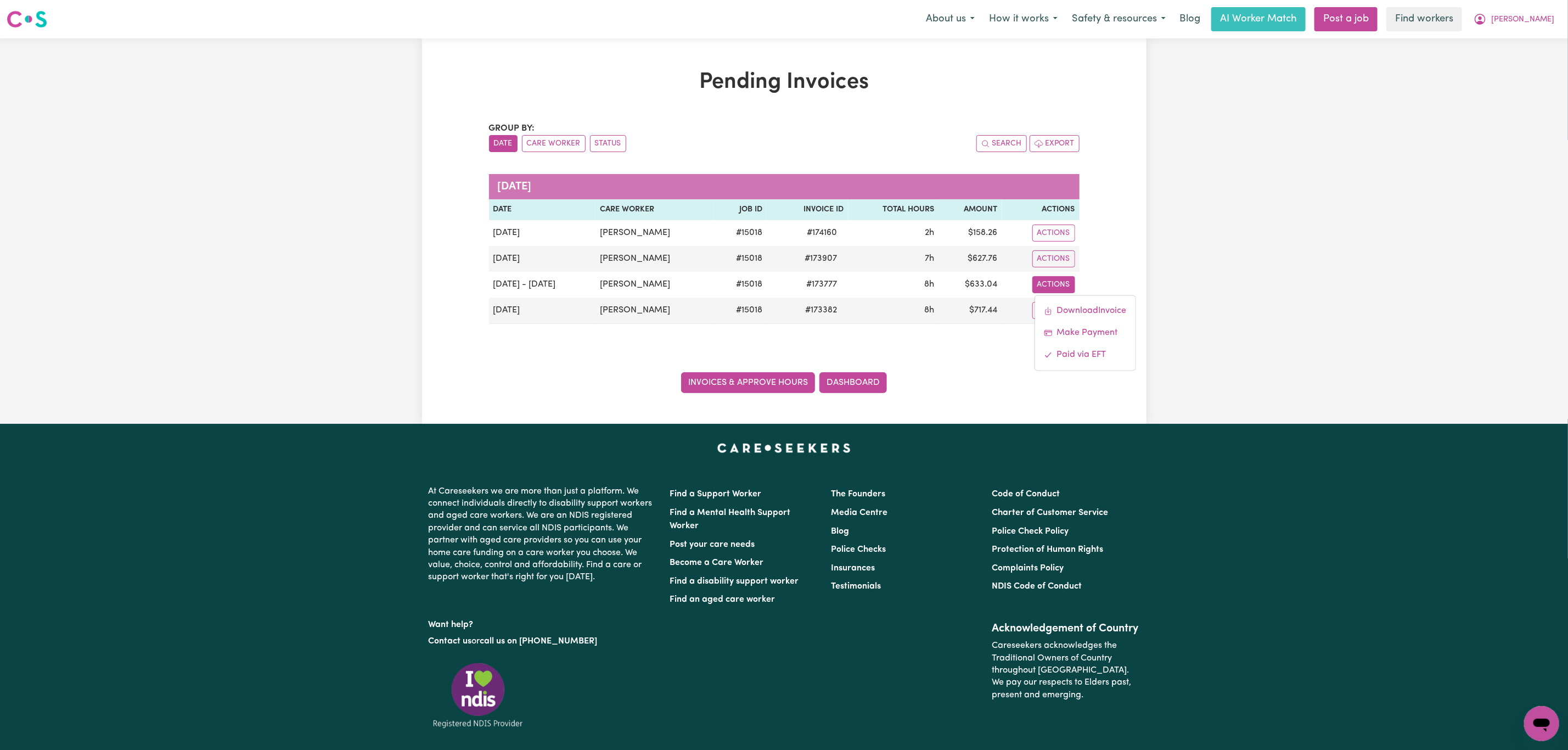
click at [728, 379] on link "Invoices & Approve Hours" at bounding box center [748, 383] width 134 height 21
